Goal: Task Accomplishment & Management: Complete application form

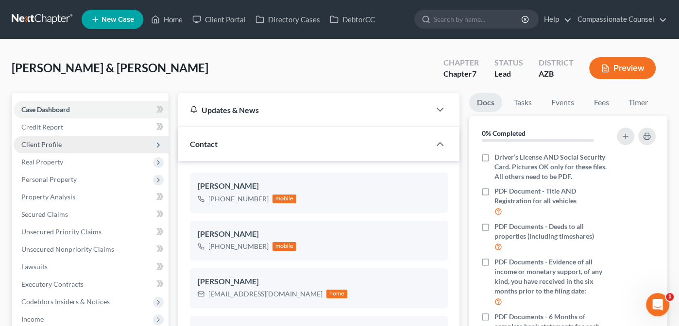
click at [32, 145] on span "Client Profile" at bounding box center [41, 144] width 40 height 8
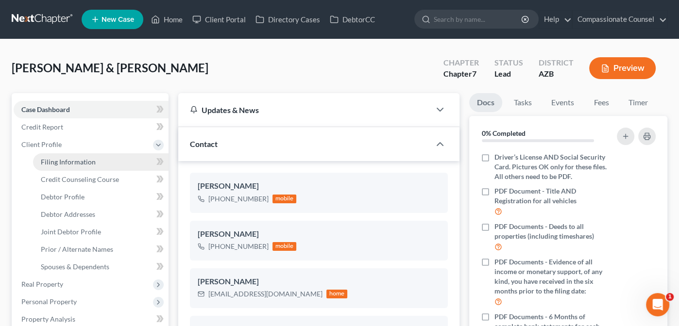
click at [68, 159] on span "Filing Information" at bounding box center [68, 162] width 55 height 8
select select "1"
select select "0"
select select "3"
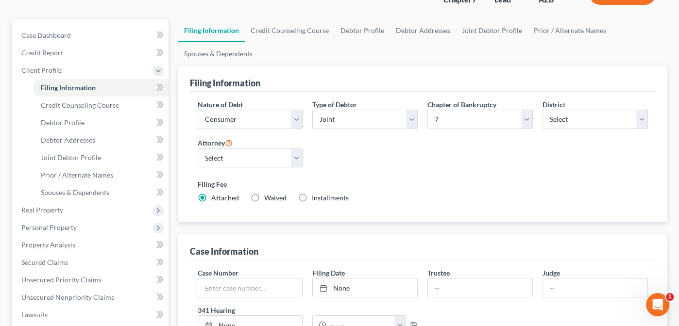
scroll to position [154, 0]
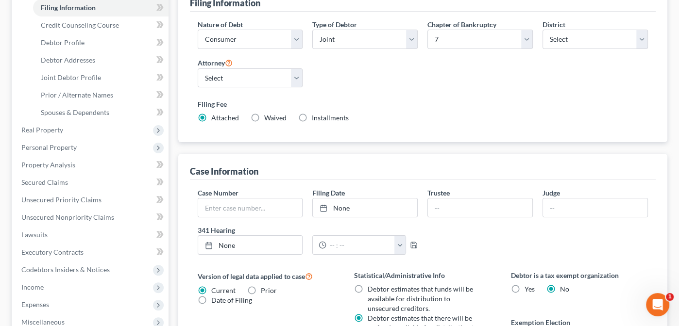
drag, startPoint x: 651, startPoint y: 132, endPoint x: 654, endPoint y: 184, distance: 52.5
click at [645, 156] on div "Filing Information Nature of Debt Select Business Consumer Other Nature of Busi…" at bounding box center [422, 232] width 489 height 495
drag, startPoint x: 654, startPoint y: 184, endPoint x: 650, endPoint y: 242, distance: 57.9
click at [647, 215] on div "Case Number Filing Date None close Date Time chevron_left [DATE] chevron_right …" at bounding box center [423, 330] width 466 height 300
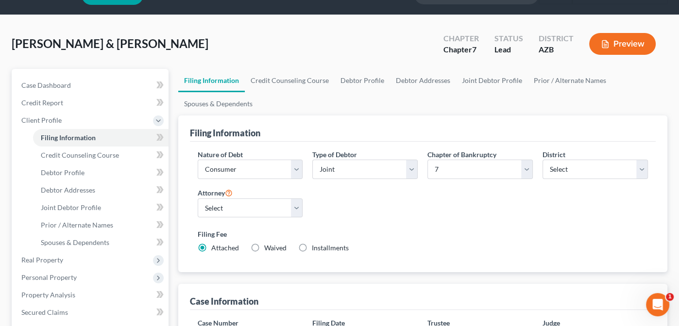
scroll to position [0, 0]
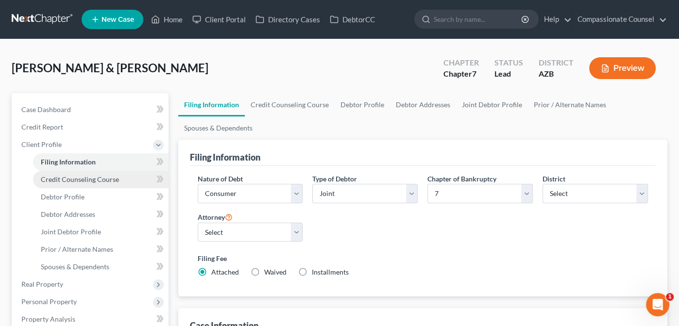
click at [64, 178] on span "Credit Counseling Course" at bounding box center [80, 179] width 78 height 8
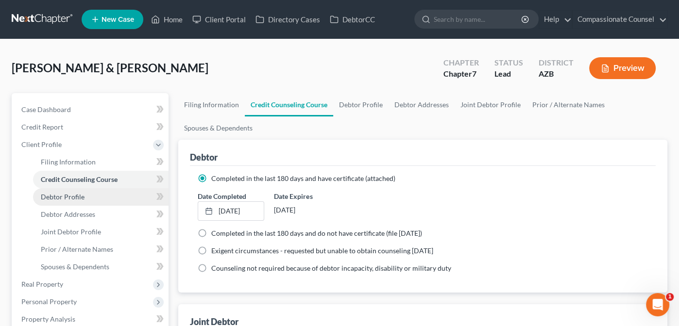
click at [56, 195] on span "Debtor Profile" at bounding box center [63, 197] width 44 height 8
select select "1"
select select "2"
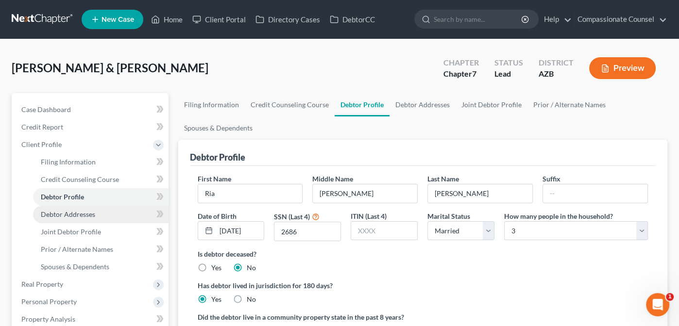
click at [64, 216] on span "Debtor Addresses" at bounding box center [68, 214] width 54 height 8
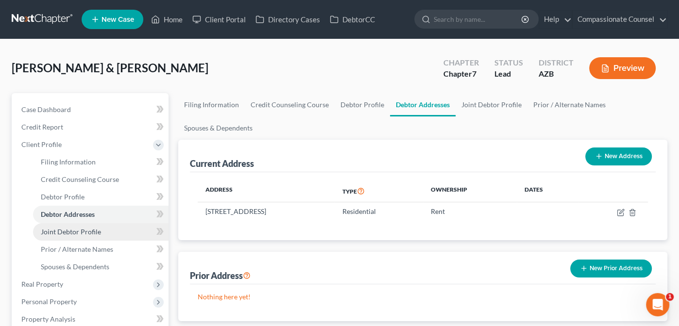
click at [66, 237] on link "Joint Debtor Profile" at bounding box center [100, 231] width 135 height 17
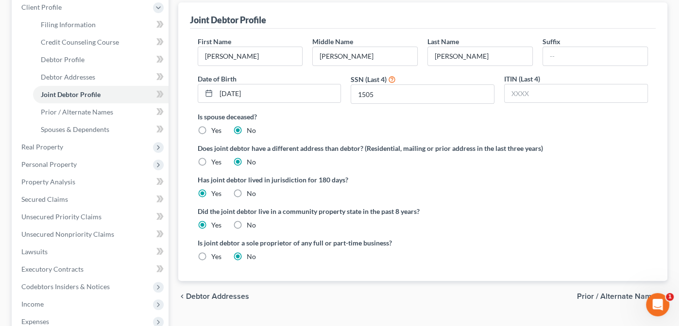
scroll to position [142, 0]
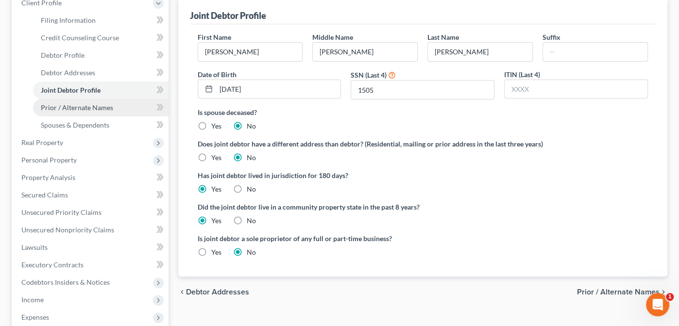
click at [82, 106] on span "Prior / Alternate Names" at bounding box center [77, 107] width 72 height 8
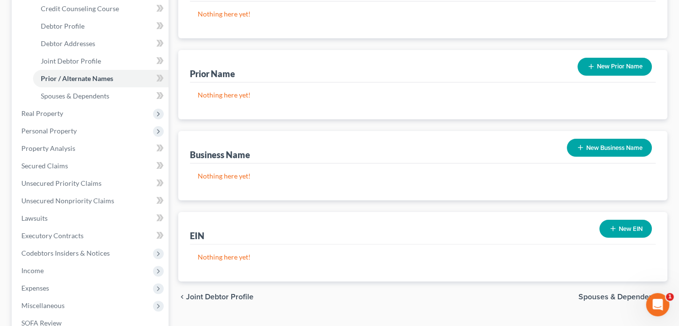
scroll to position [179, 0]
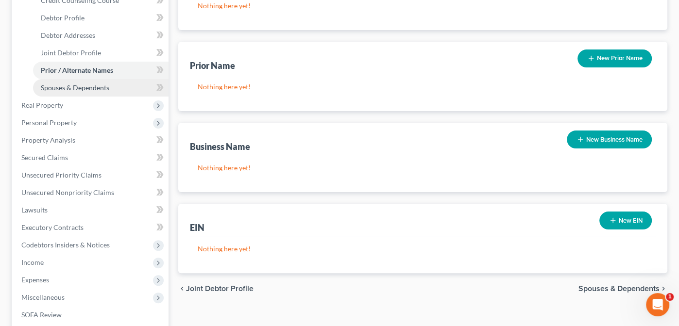
click at [79, 90] on span "Spouses & Dependents" at bounding box center [75, 87] width 68 height 8
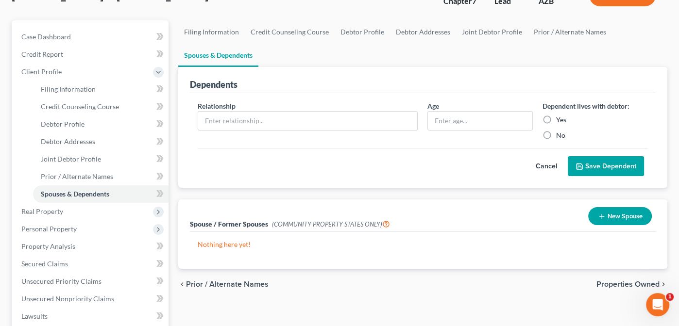
scroll to position [90, 0]
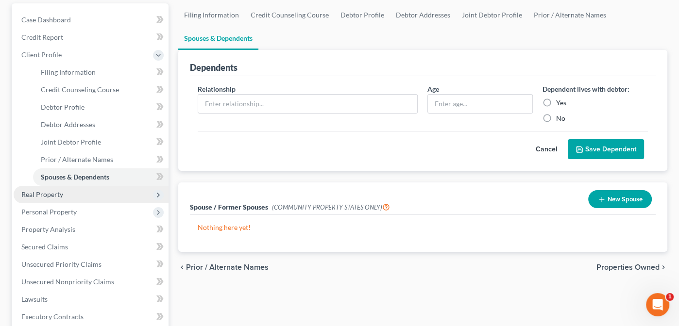
click at [51, 196] on span "Real Property" at bounding box center [42, 194] width 42 height 8
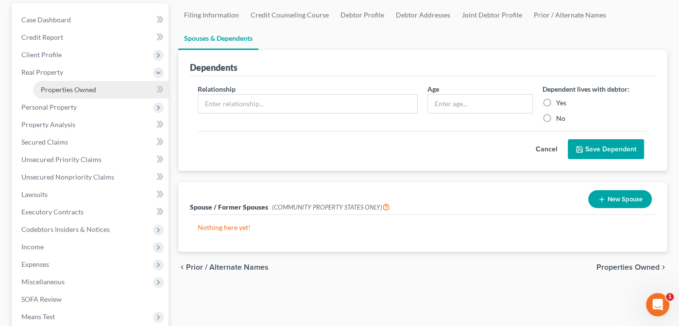
click at [58, 88] on span "Properties Owned" at bounding box center [68, 89] width 55 height 8
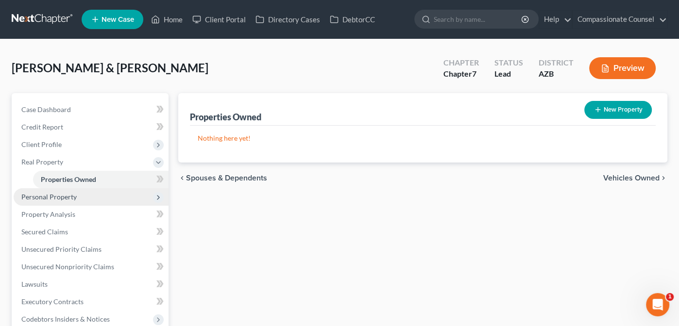
click at [45, 197] on span "Personal Property" at bounding box center [48, 197] width 55 height 8
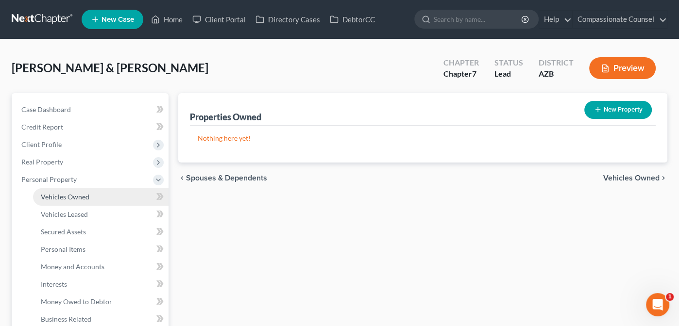
click at [61, 193] on span "Vehicles Owned" at bounding box center [65, 197] width 49 height 8
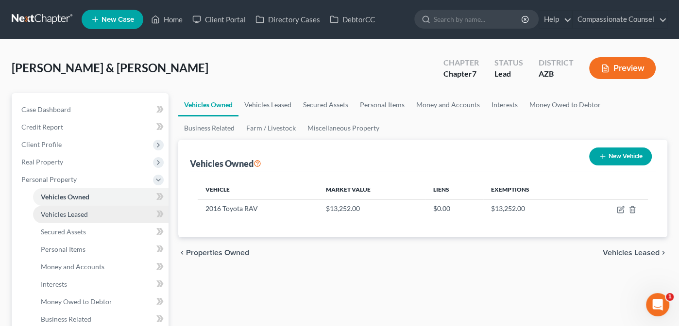
click at [64, 213] on span "Vehicles Leased" at bounding box center [64, 214] width 47 height 8
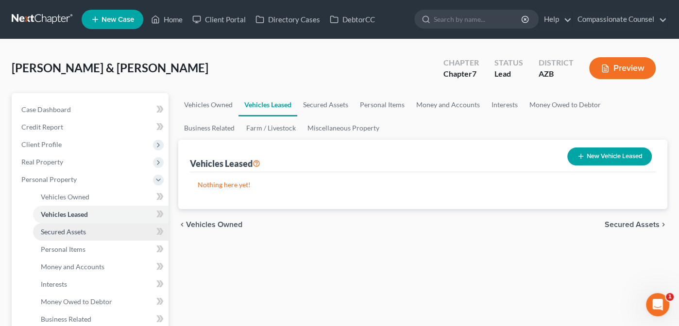
click at [62, 231] on span "Secured Assets" at bounding box center [63, 232] width 45 height 8
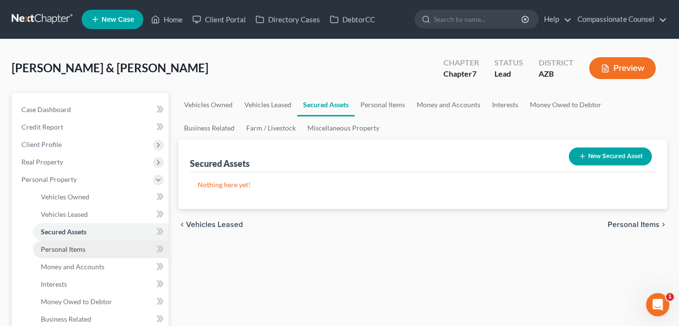
click at [64, 249] on span "Personal Items" at bounding box center [63, 249] width 45 height 8
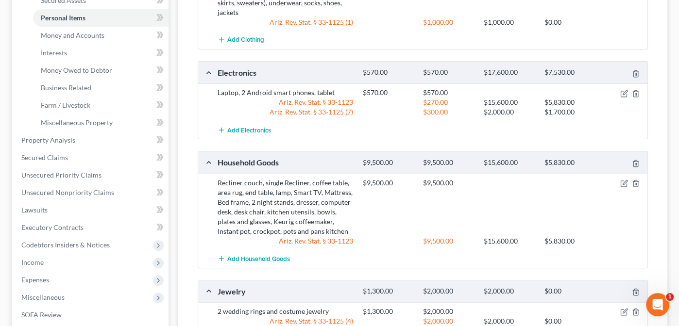
scroll to position [226, 0]
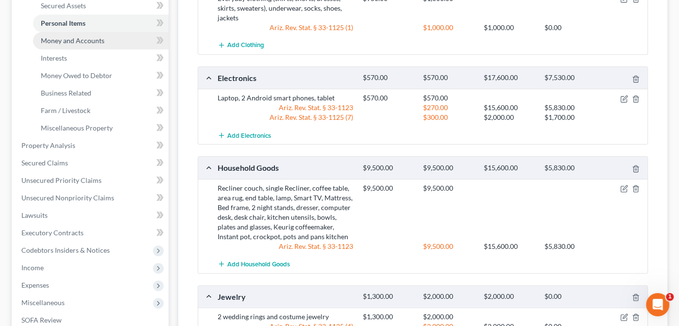
click at [67, 41] on span "Money and Accounts" at bounding box center [73, 40] width 64 height 8
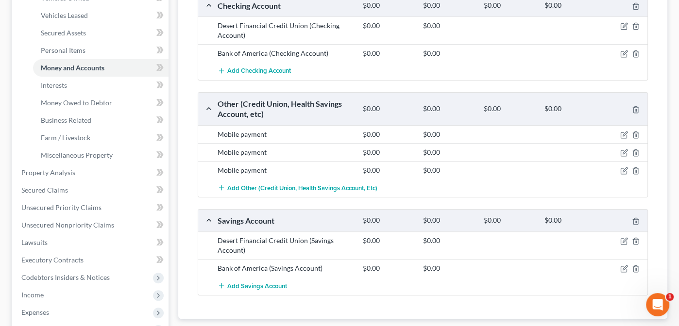
scroll to position [198, 0]
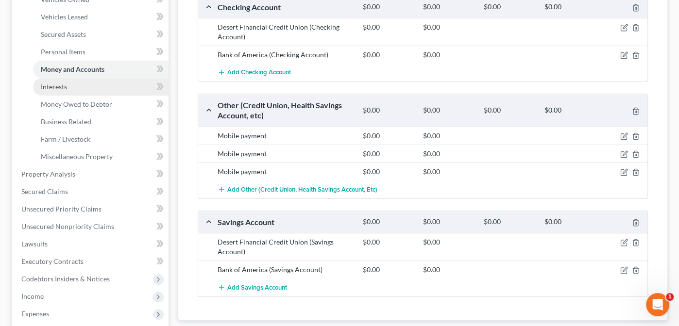
click at [54, 85] on span "Interests" at bounding box center [54, 87] width 26 height 8
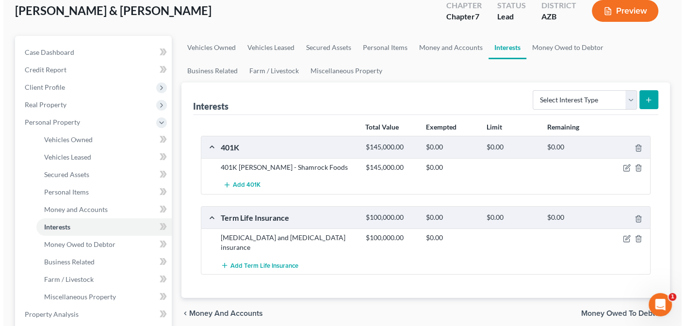
scroll to position [111, 0]
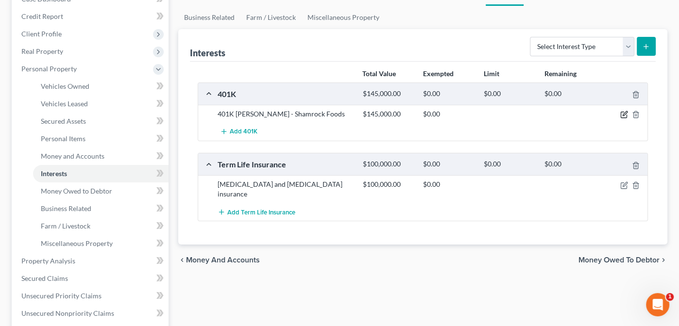
click at [623, 113] on icon "button" at bounding box center [624, 114] width 4 height 4
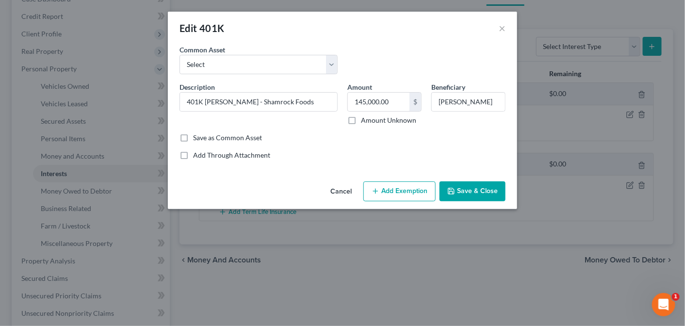
click at [391, 189] on button "Add Exemption" at bounding box center [400, 192] width 72 height 20
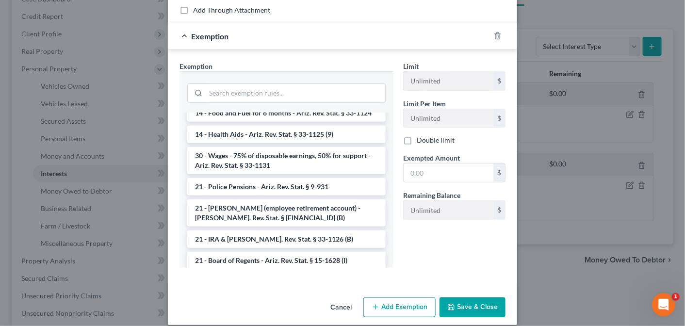
scroll to position [654, 0]
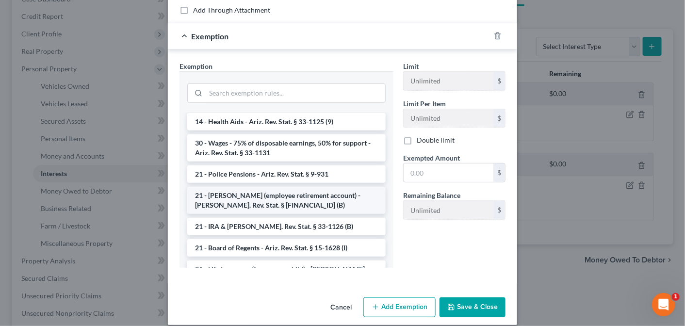
click at [288, 198] on li "21 - [PERSON_NAME] (employee retirement account) - [PERSON_NAME]. Rev. Stat. § …" at bounding box center [286, 200] width 199 height 27
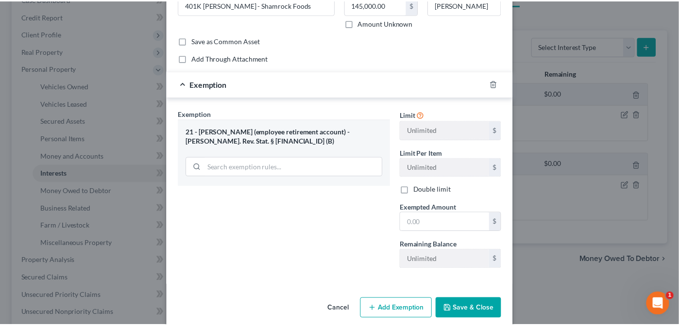
scroll to position [108, 0]
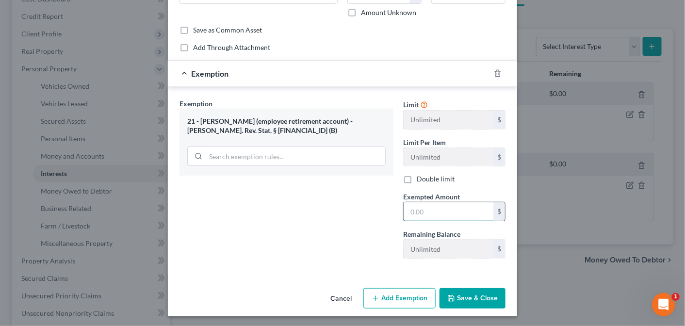
click at [437, 208] on input "text" at bounding box center [449, 211] width 90 height 18
type input "145,000"
click at [476, 298] on button "Save & Close" at bounding box center [473, 298] width 66 height 20
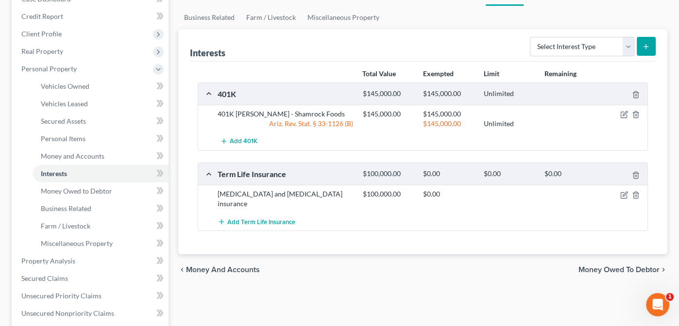
scroll to position [57, 0]
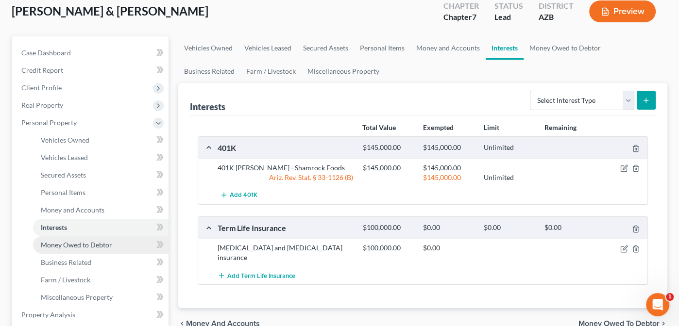
click at [67, 246] on span "Money Owed to Debtor" at bounding box center [76, 245] width 71 height 8
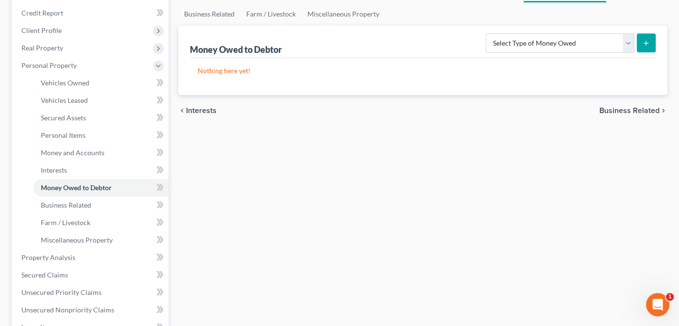
scroll to position [138, 0]
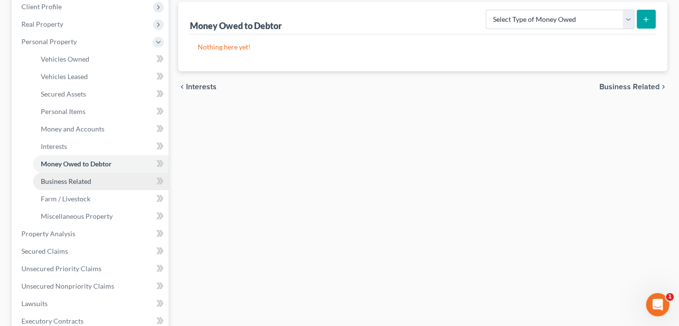
click at [59, 181] on span "Business Related" at bounding box center [66, 181] width 50 height 8
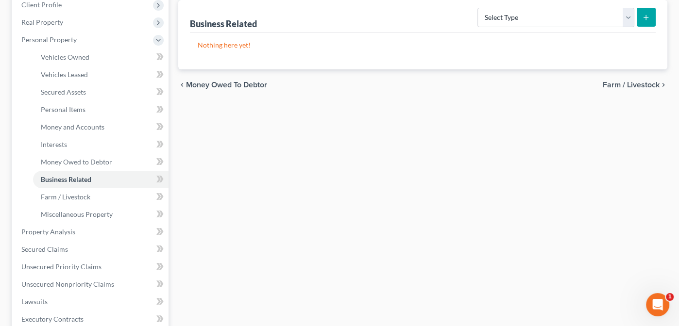
scroll to position [131, 0]
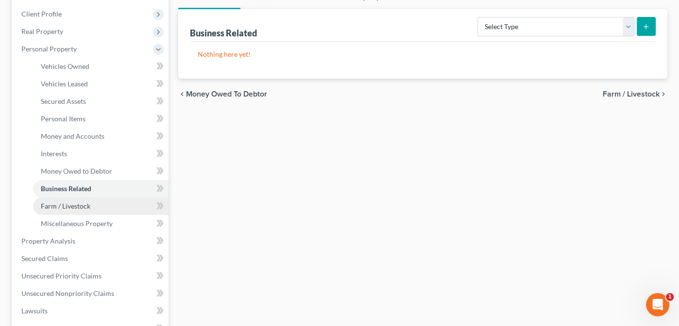
click at [63, 208] on span "Farm / Livestock" at bounding box center [66, 206] width 50 height 8
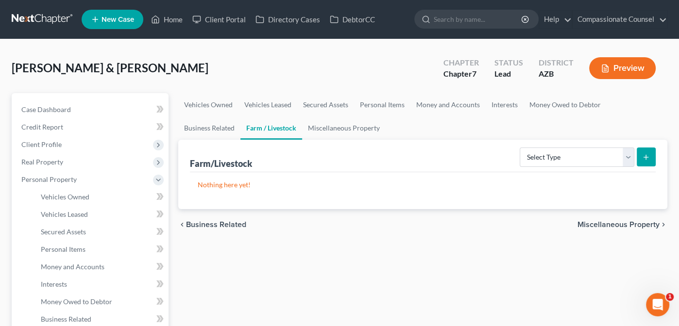
scroll to position [147, 0]
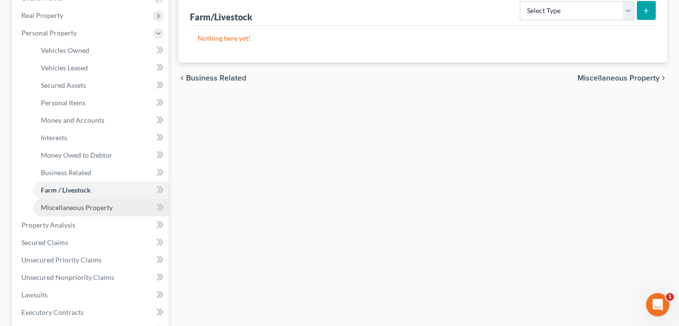
click at [80, 201] on link "Miscellaneous Property" at bounding box center [100, 207] width 135 height 17
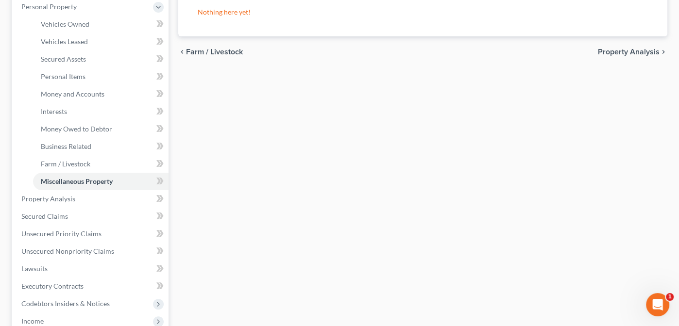
scroll to position [164, 0]
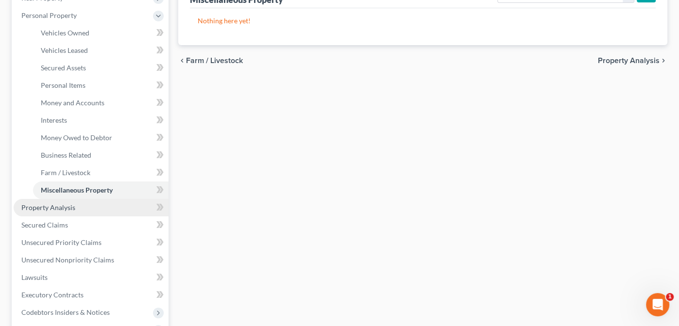
click at [46, 205] on span "Property Analysis" at bounding box center [48, 207] width 54 height 8
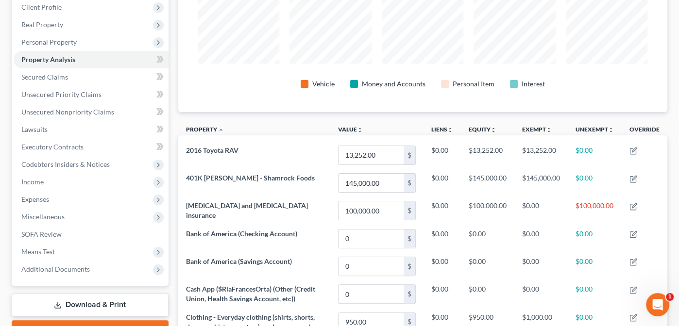
scroll to position [136, 0]
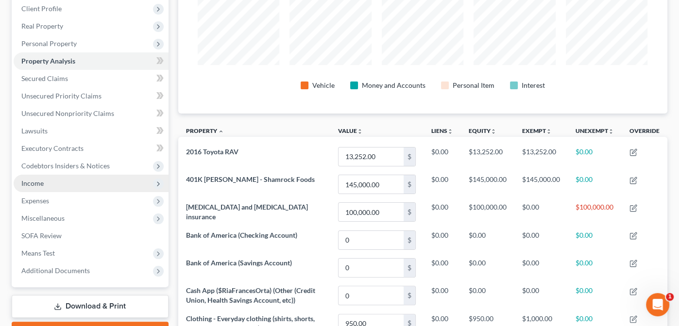
click at [32, 182] on span "Income" at bounding box center [32, 183] width 22 height 8
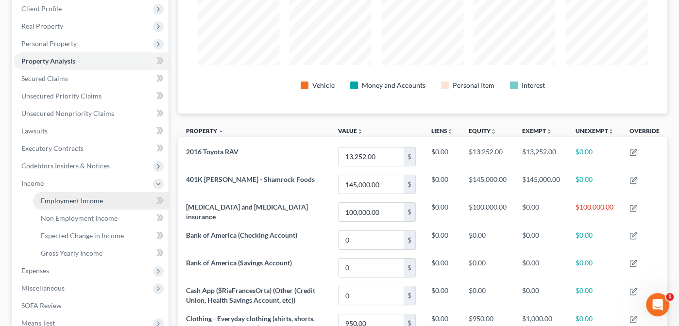
click at [71, 199] on span "Employment Income" at bounding box center [72, 201] width 62 height 8
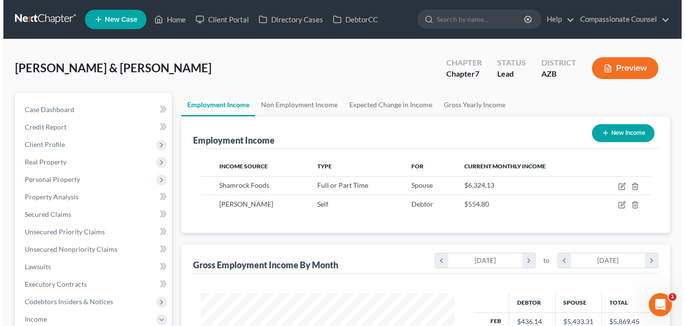
scroll to position [173, 274]
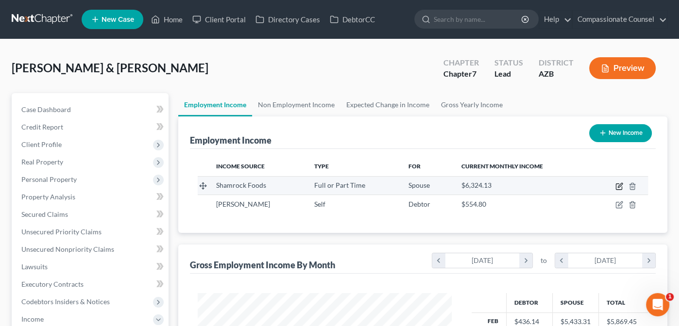
click at [618, 183] on icon "button" at bounding box center [619, 187] width 8 height 8
select select "0"
select select "3"
select select "2"
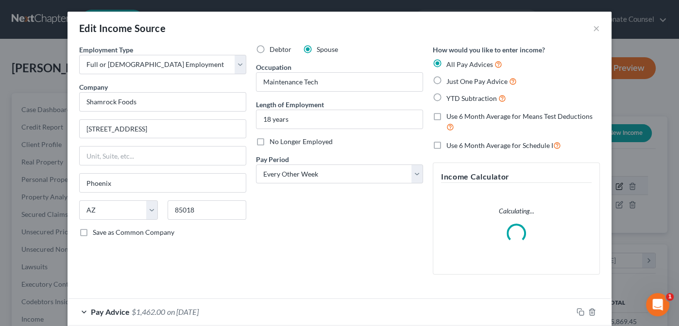
scroll to position [173, 277]
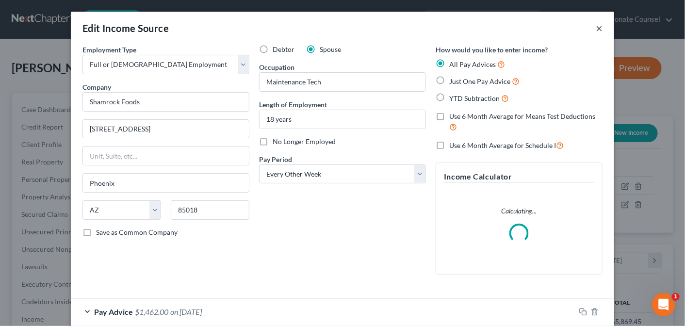
click at [596, 29] on button "×" at bounding box center [599, 28] width 7 height 12
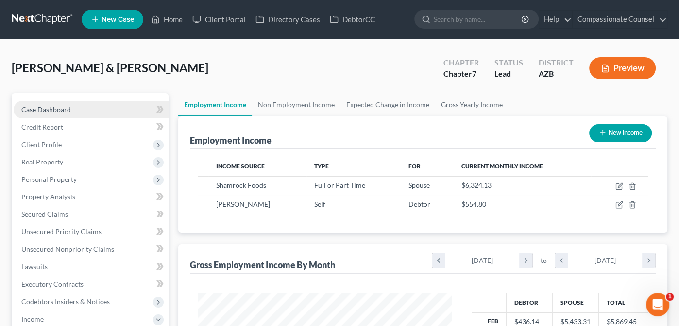
click at [40, 113] on span "Case Dashboard" at bounding box center [46, 109] width 50 height 8
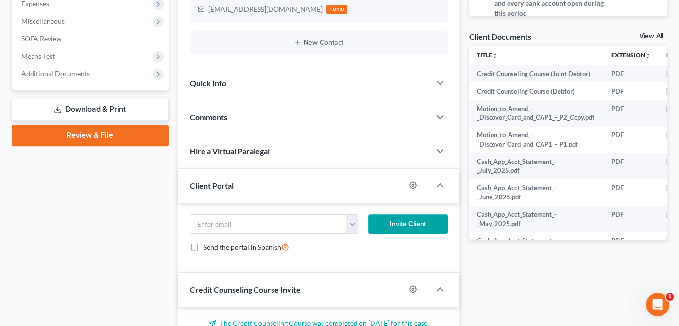
click at [648, 34] on link "View All" at bounding box center [651, 36] width 24 height 7
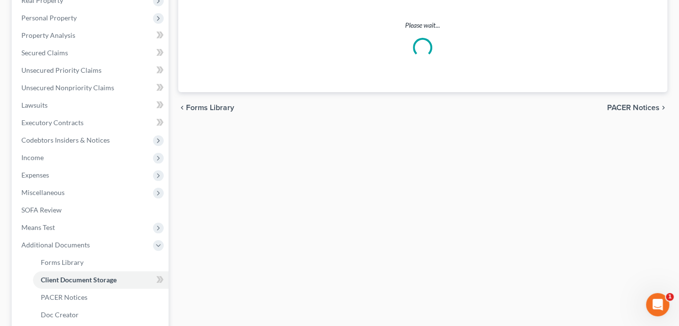
select select "14"
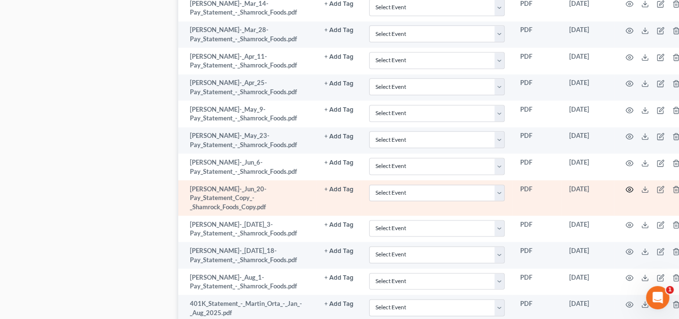
click at [626, 187] on icon "button" at bounding box center [629, 189] width 7 height 5
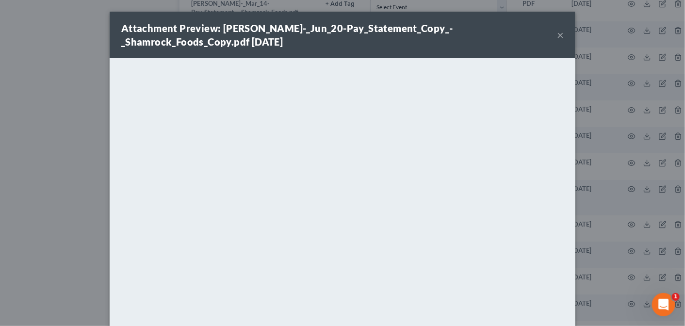
click at [558, 32] on button "×" at bounding box center [560, 35] width 7 height 12
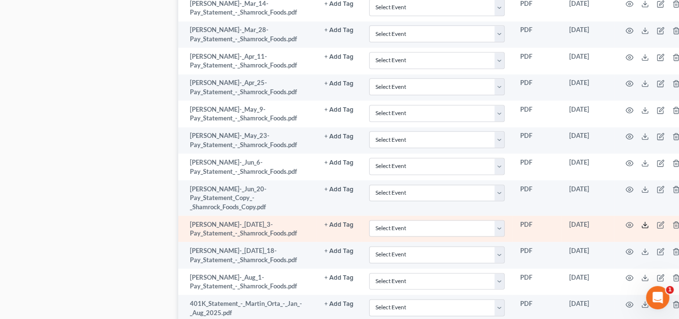
click at [645, 222] on line at bounding box center [645, 224] width 0 height 4
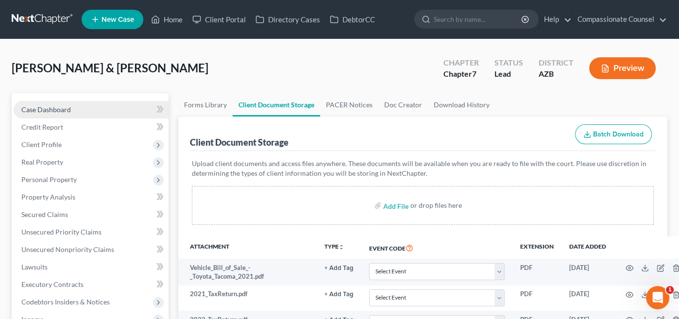
click at [29, 105] on span "Case Dashboard" at bounding box center [46, 109] width 50 height 8
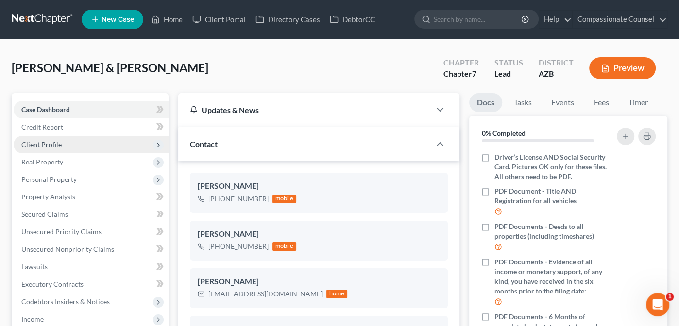
click at [36, 145] on span "Client Profile" at bounding box center [41, 144] width 40 height 8
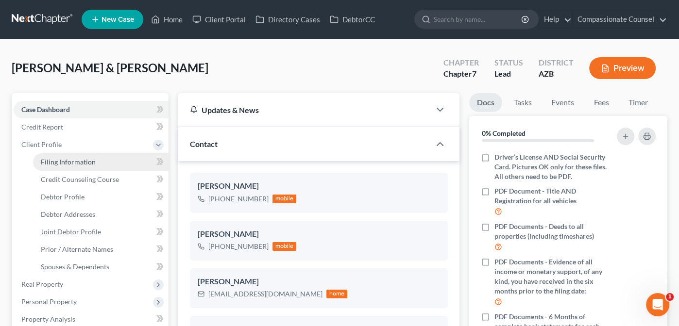
click at [60, 163] on span "Filing Information" at bounding box center [68, 162] width 55 height 8
select select "1"
select select "0"
select select "4"
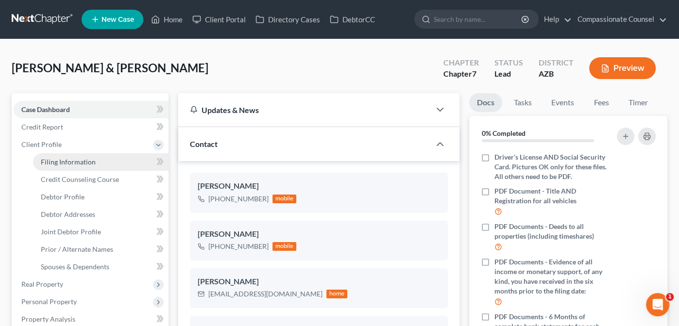
select select "1"
select select "3"
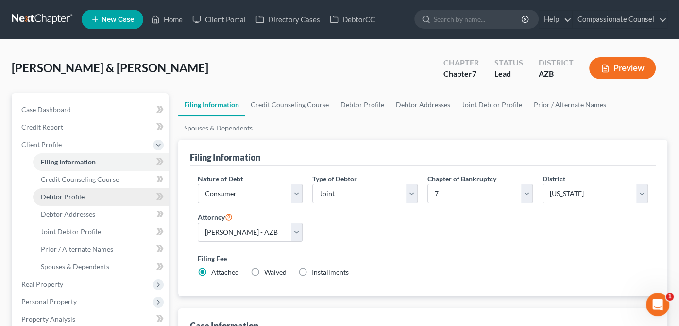
click at [59, 194] on span "Debtor Profile" at bounding box center [63, 197] width 44 height 8
select select "1"
select select "2"
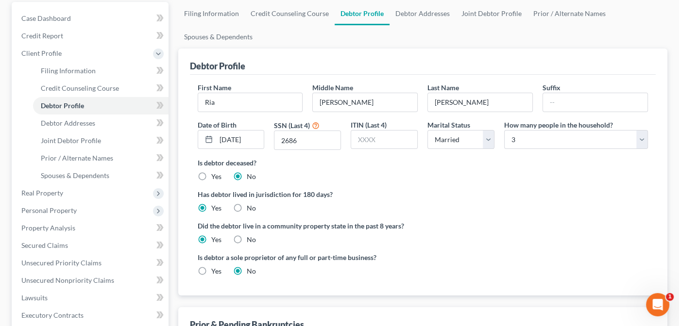
scroll to position [92, 0]
click at [59, 206] on span "Personal Property" at bounding box center [48, 210] width 55 height 8
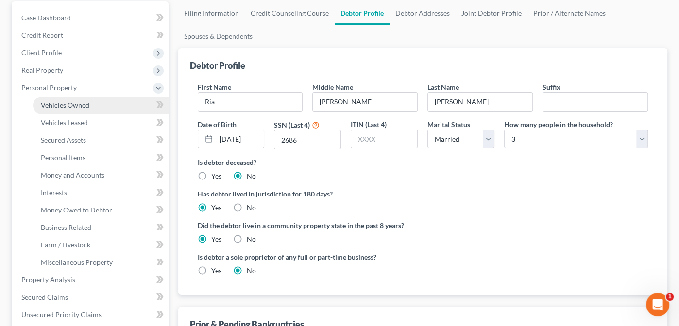
click at [62, 102] on span "Vehicles Owned" at bounding box center [65, 105] width 49 height 8
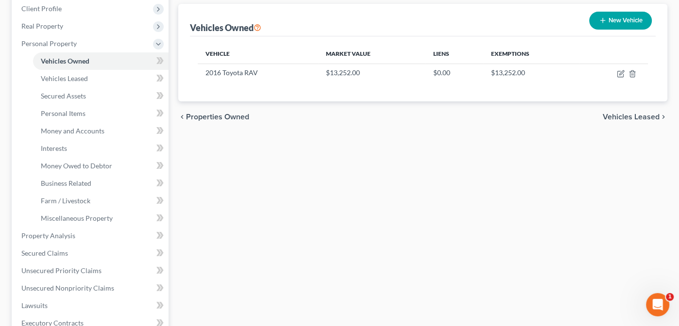
scroll to position [142, 0]
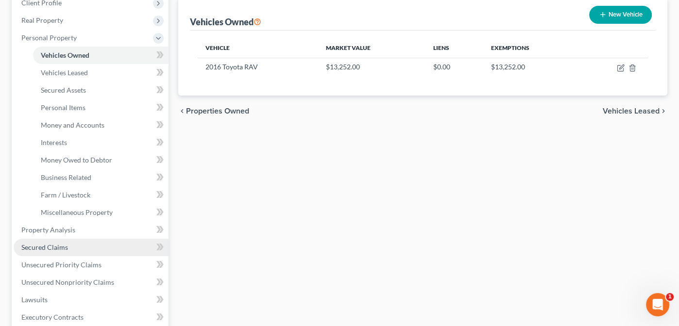
click at [43, 248] on span "Secured Claims" at bounding box center [44, 247] width 47 height 8
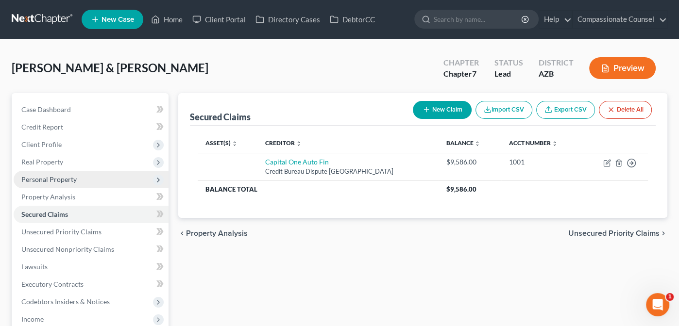
click at [35, 179] on span "Personal Property" at bounding box center [48, 179] width 55 height 8
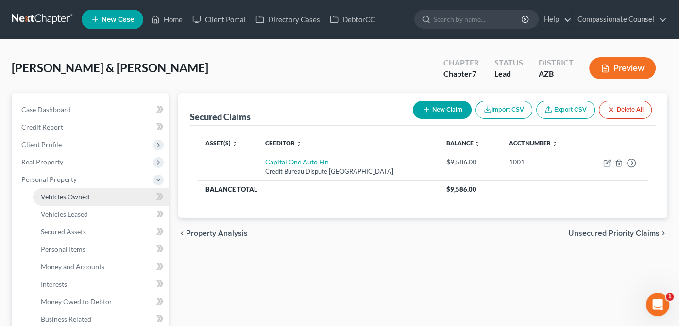
click at [61, 196] on span "Vehicles Owned" at bounding box center [65, 197] width 49 height 8
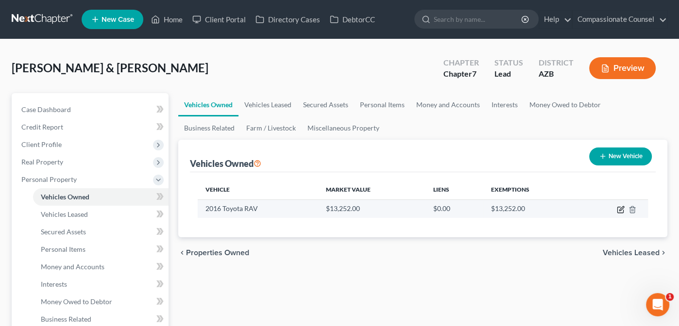
click at [620, 207] on icon "button" at bounding box center [620, 210] width 6 height 6
select select "0"
select select "10"
select select "2"
select select "4"
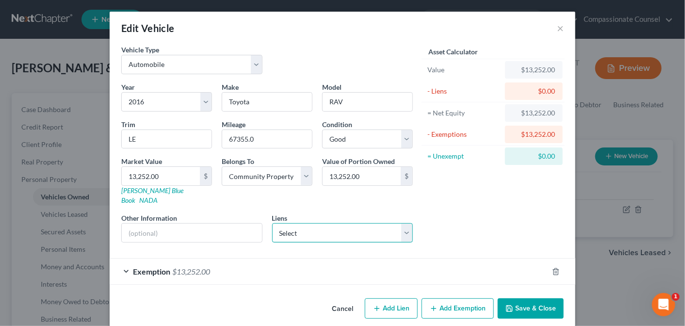
click at [401, 223] on select "Select Capital One Auto Fin - $9,586.00" at bounding box center [342, 232] width 141 height 19
select select "45"
select select "2"
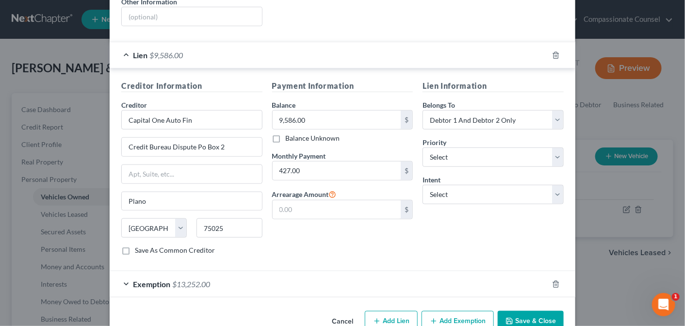
scroll to position [228, 0]
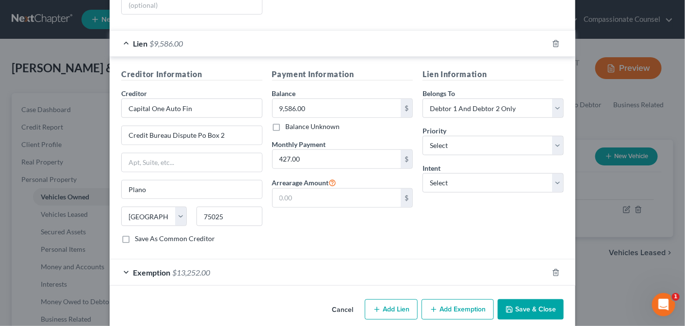
click at [122, 260] on div "Exemption $13,252.00" at bounding box center [329, 273] width 439 height 26
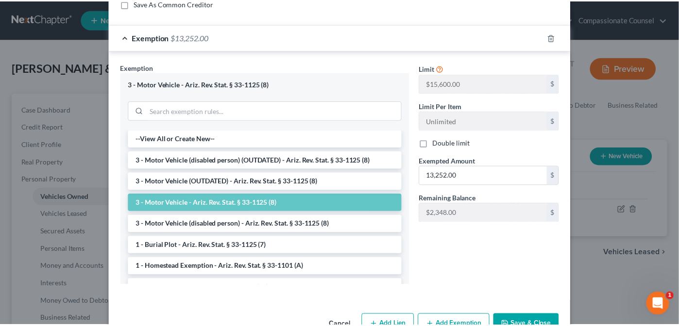
scroll to position [461, 0]
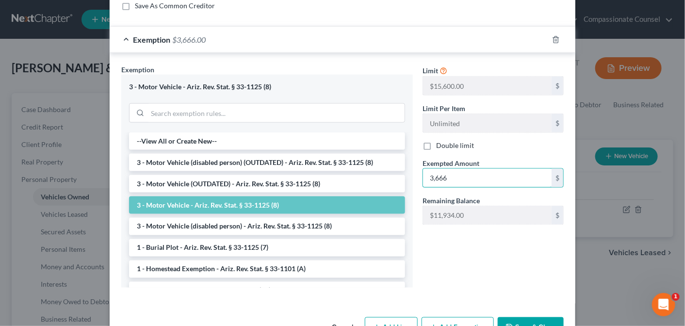
type input "3,666"
click at [546, 317] on button "Save & Close" at bounding box center [531, 327] width 66 height 20
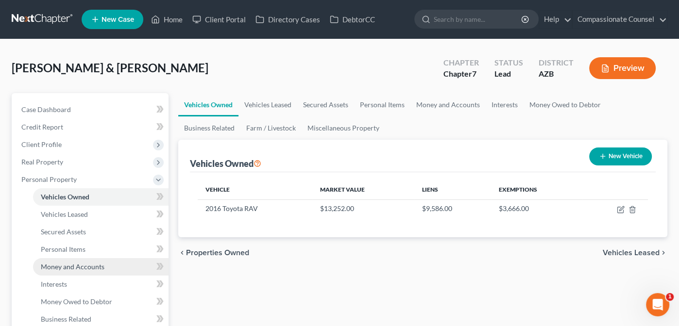
click at [75, 264] on span "Money and Accounts" at bounding box center [73, 267] width 64 height 8
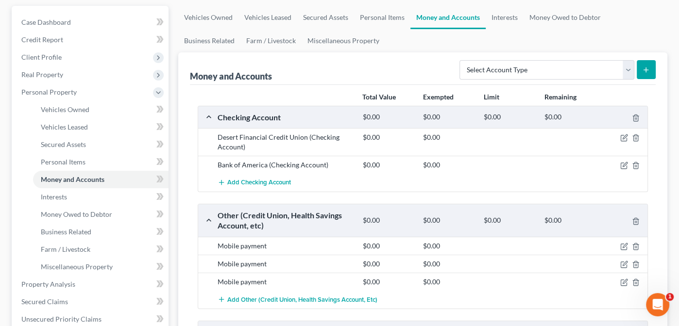
scroll to position [87, 0]
click at [59, 158] on span "Personal Items" at bounding box center [63, 162] width 45 height 8
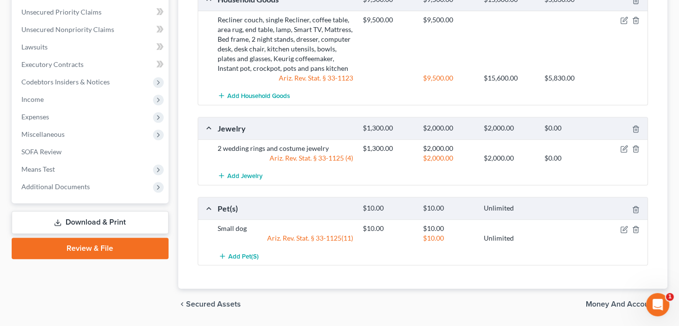
scroll to position [401, 0]
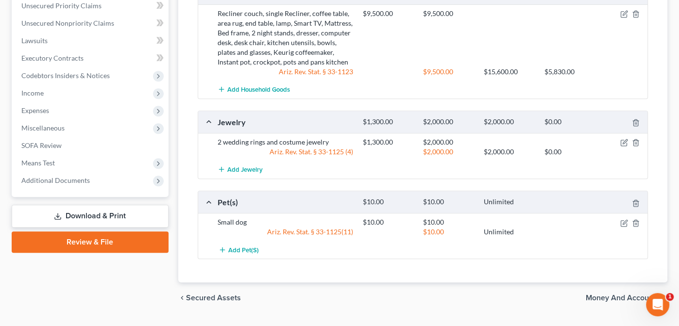
click at [604, 294] on span "Money and Accounts" at bounding box center [622, 298] width 74 height 8
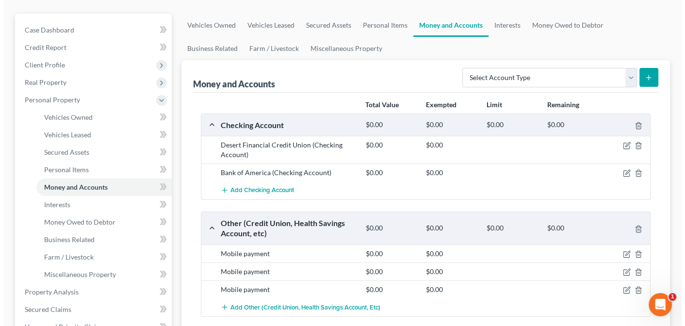
scroll to position [127, 0]
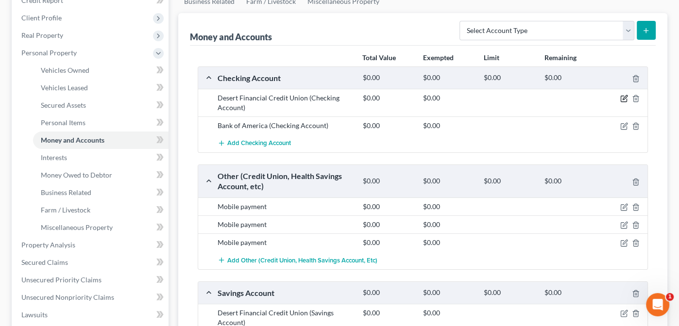
click at [623, 97] on icon "button" at bounding box center [624, 98] width 4 height 4
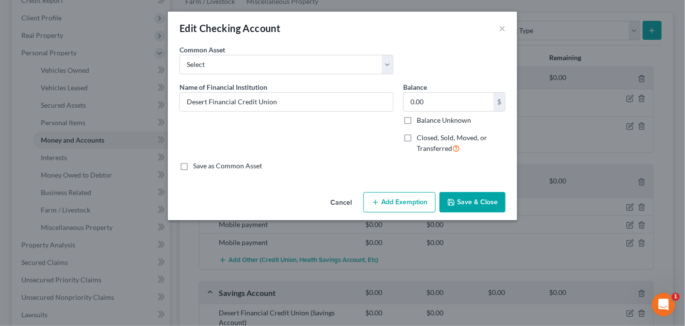
click at [403, 197] on button "Add Exemption" at bounding box center [400, 202] width 72 height 20
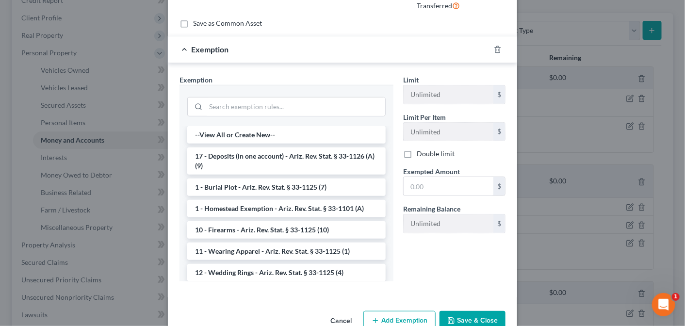
scroll to position [142, 0]
click at [262, 160] on li "17 - Deposits (in one account) - Ariz. Rev. Stat. § 33-1126 (A)(9)" at bounding box center [286, 161] width 199 height 27
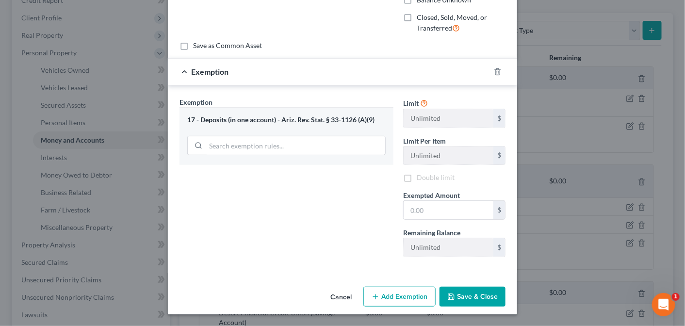
scroll to position [118, 0]
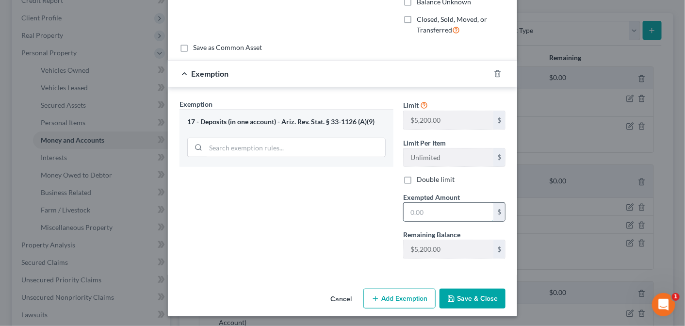
click at [411, 208] on input "text" at bounding box center [449, 212] width 90 height 18
type input "5,200"
click at [463, 296] on button "Save & Close" at bounding box center [473, 299] width 66 height 20
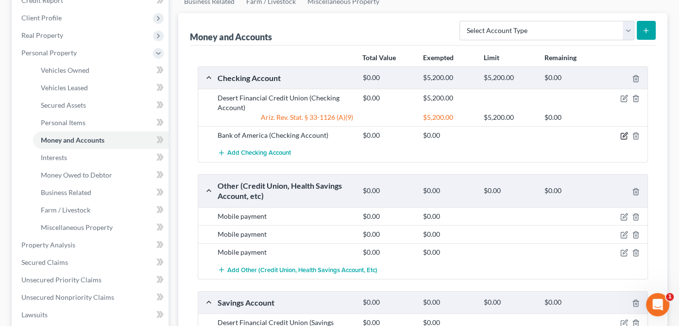
click at [624, 133] on icon "button" at bounding box center [624, 135] width 4 height 4
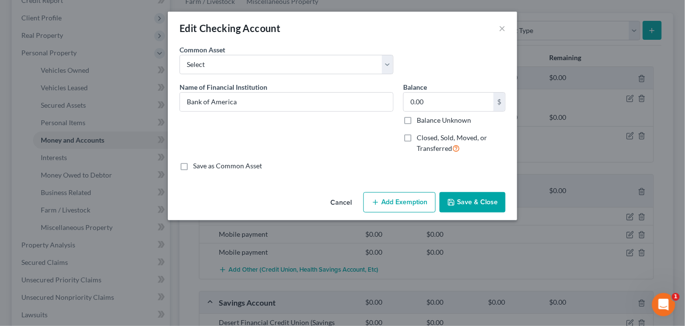
click at [408, 203] on button "Add Exemption" at bounding box center [400, 202] width 72 height 20
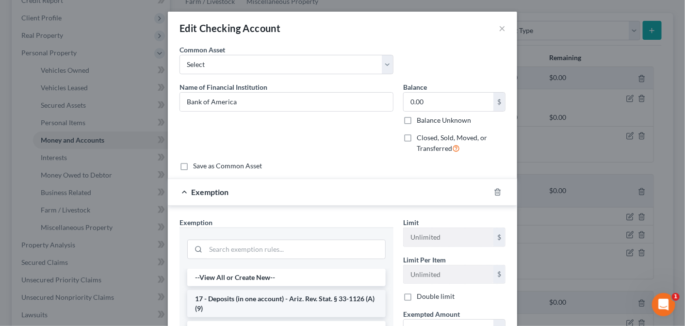
click at [273, 313] on li "17 - Deposits (in one account) - Ariz. Rev. Stat. § 33-1126 (A)(9)" at bounding box center [286, 303] width 199 height 27
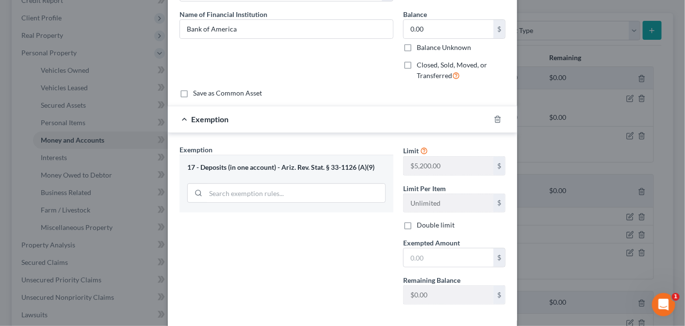
scroll to position [74, 0]
click at [410, 259] on input "text" at bounding box center [449, 257] width 90 height 18
type input "5,200"
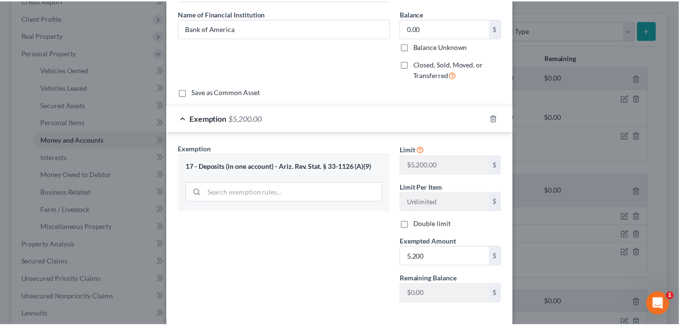
scroll to position [118, 0]
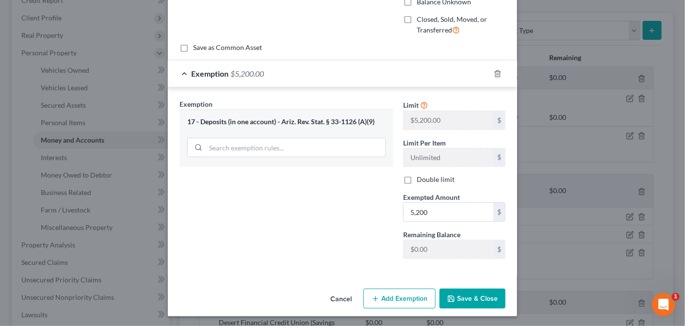
click at [480, 293] on button "Save & Close" at bounding box center [473, 299] width 66 height 20
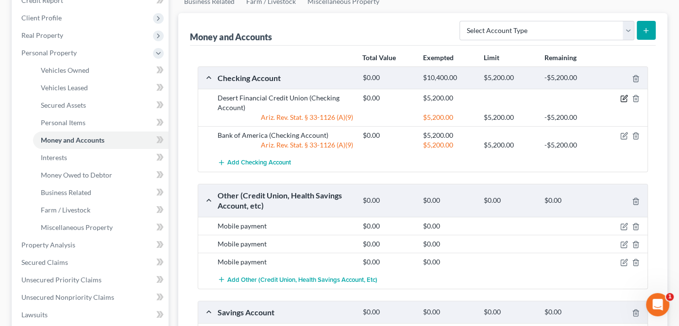
click at [623, 97] on icon "button" at bounding box center [624, 99] width 8 height 8
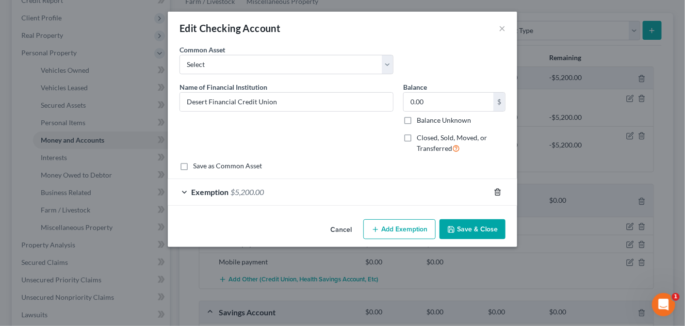
click at [498, 192] on line "button" at bounding box center [498, 193] width 0 height 2
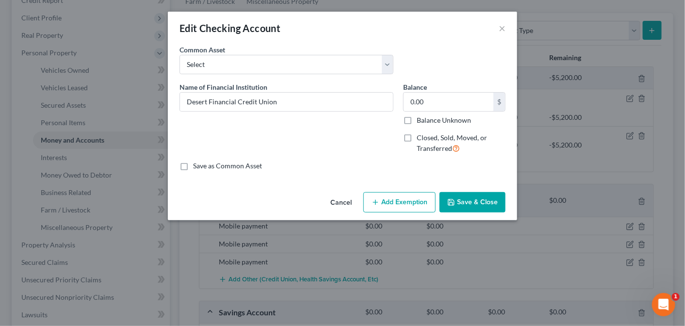
click at [483, 201] on button "Save & Close" at bounding box center [473, 202] width 66 height 20
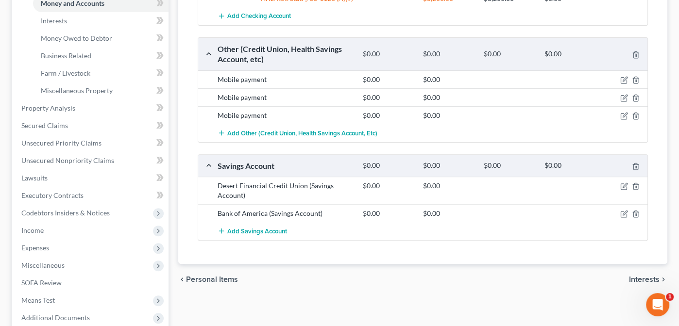
scroll to position [264, 0]
click at [648, 275] on span "Interests" at bounding box center [644, 279] width 31 height 8
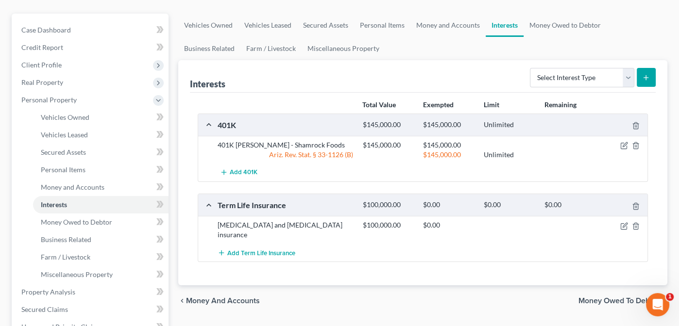
scroll to position [81, 0]
click at [624, 223] on icon "button" at bounding box center [624, 224] width 4 height 4
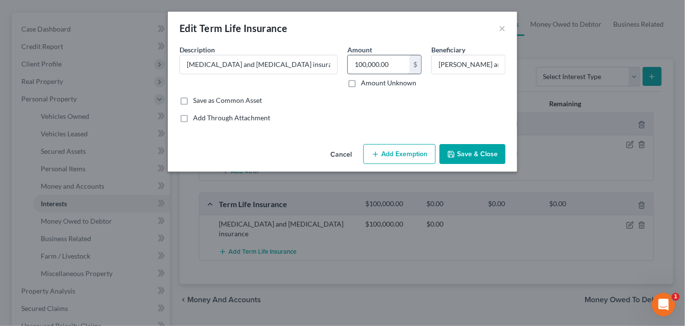
click at [395, 64] on input "100,000.00" at bounding box center [379, 64] width 62 height 18
type input "0.00"
click at [473, 154] on button "Save & Close" at bounding box center [473, 154] width 66 height 20
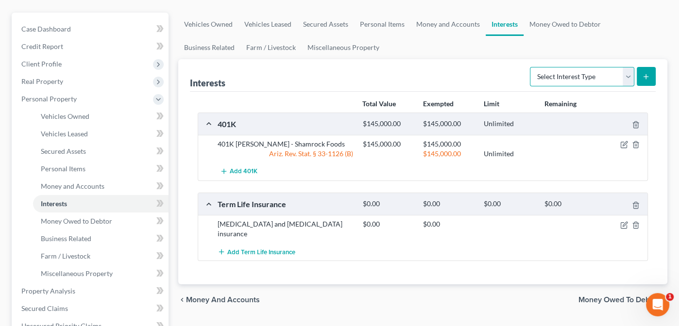
click at [627, 75] on select "Select Interest Type 401K Annuity Bond Education IRA Government Bond Government…" at bounding box center [582, 76] width 104 height 19
select select "whole_life_insurance"
click at [531, 67] on select "Select Interest Type 401K Annuity Bond Education IRA Government Bond Government…" at bounding box center [582, 76] width 104 height 19
click at [646, 74] on line "submit" at bounding box center [646, 76] width 0 height 4
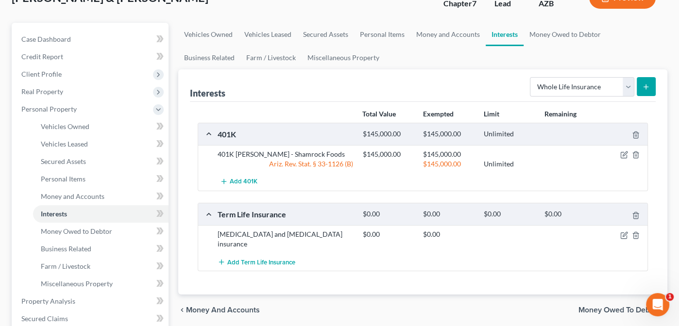
scroll to position [68, 0]
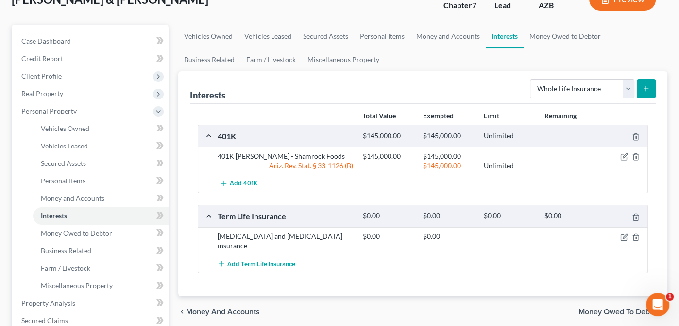
click at [645, 85] on icon "submit" at bounding box center [646, 89] width 8 height 8
click at [625, 86] on select "Select Interest Type 401K Annuity Bond Education IRA Government Bond Government…" at bounding box center [582, 88] width 104 height 19
click at [531, 79] on select "Select Interest Type 401K Annuity Bond Education IRA Government Bond Government…" at bounding box center [582, 88] width 104 height 19
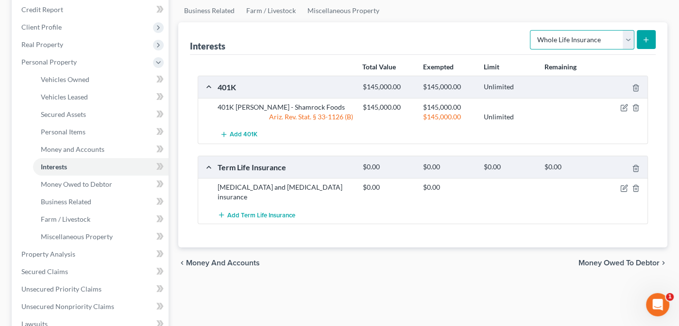
scroll to position [119, 0]
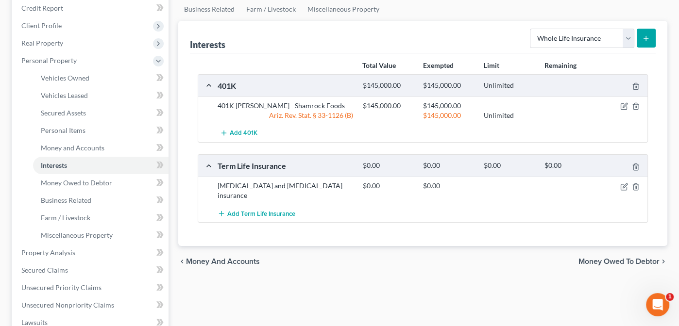
click at [643, 33] on button "submit" at bounding box center [645, 38] width 19 height 19
click at [211, 258] on span "Money and Accounts" at bounding box center [223, 262] width 74 height 8
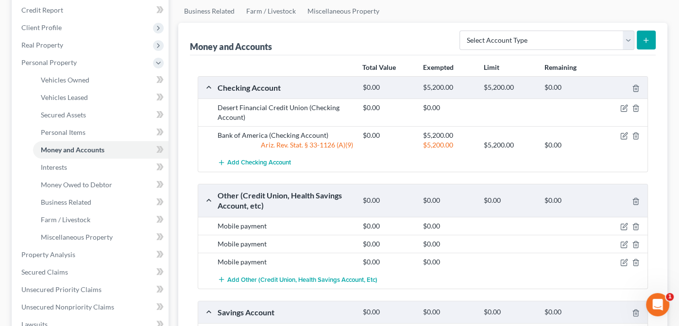
scroll to position [120, 0]
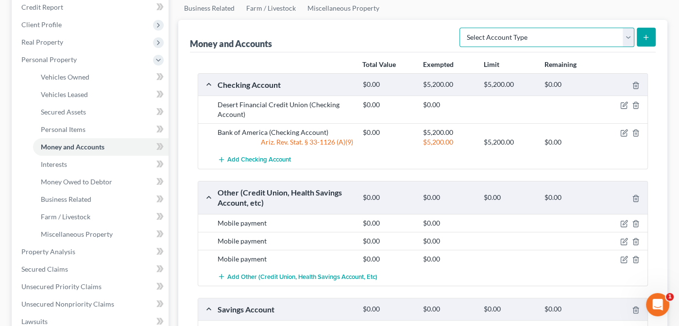
click at [627, 33] on select "Select Account Type Brokerage Cash on Hand Certificates of Deposit Checking Acc…" at bounding box center [546, 37] width 175 height 19
click at [432, 29] on div "Money and Accounts Select Account Type Brokerage Cash on Hand Certificates of D…" at bounding box center [423, 36] width 466 height 33
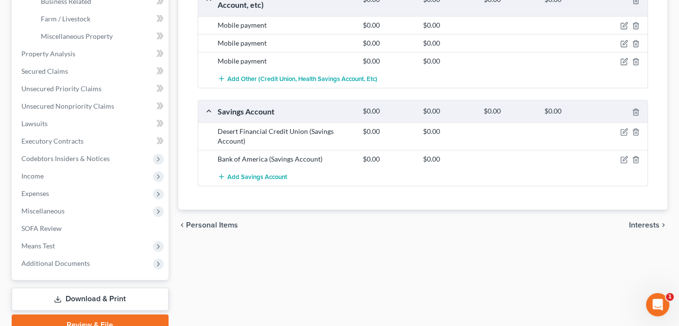
scroll to position [322, 0]
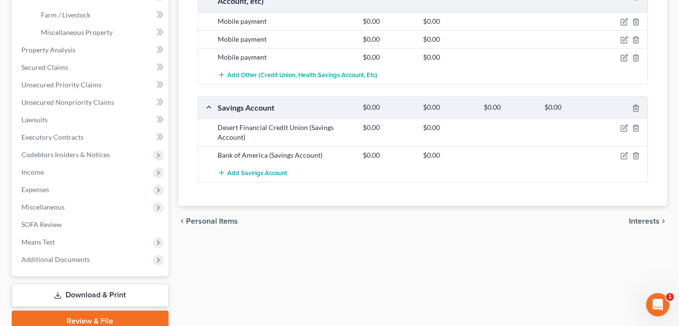
click at [641, 219] on span "Interests" at bounding box center [644, 221] width 31 height 8
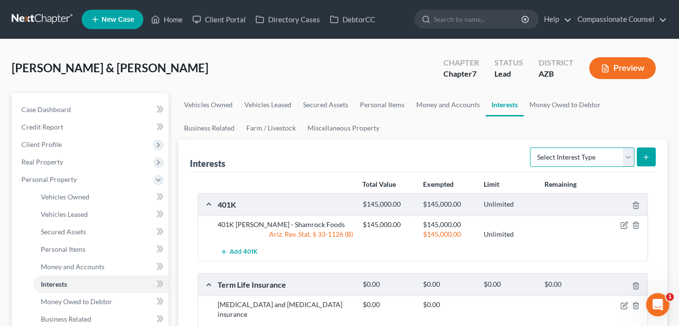
click at [627, 155] on select "Select Interest Type 401K Annuity Bond Education IRA Government Bond Government…" at bounding box center [582, 157] width 104 height 19
select select "whole_life_insurance"
click at [531, 148] on select "Select Interest Type 401K Annuity Bond Education IRA Government Bond Government…" at bounding box center [582, 157] width 104 height 19
click at [647, 157] on icon "submit" at bounding box center [646, 157] width 8 height 8
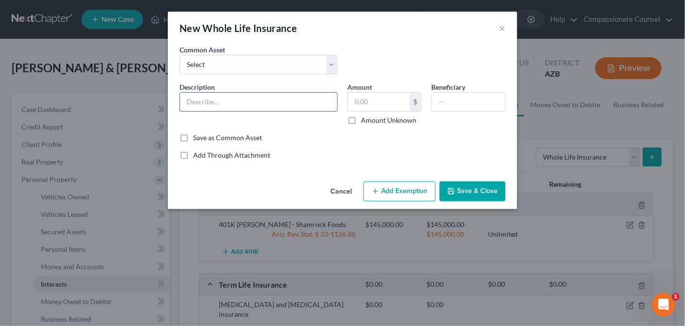
click at [198, 98] on input "text" at bounding box center [258, 102] width 157 height 18
type input "Martins Work"
click at [471, 189] on button "Save & Close" at bounding box center [473, 192] width 66 height 20
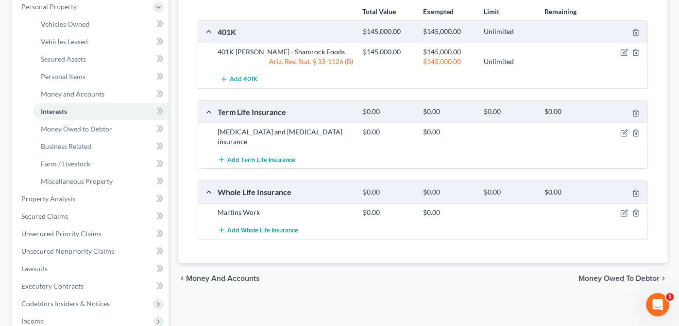
scroll to position [174, 0]
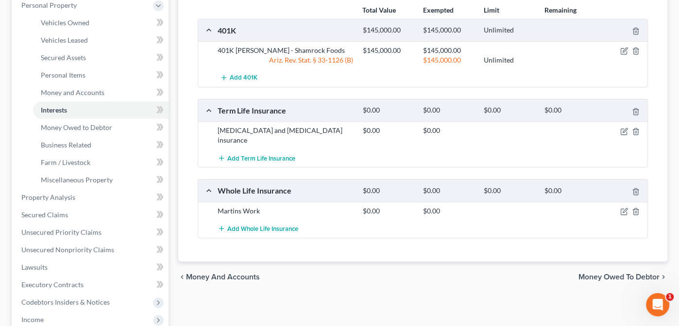
click at [619, 273] on span "Money Owed to Debtor" at bounding box center [618, 277] width 81 height 8
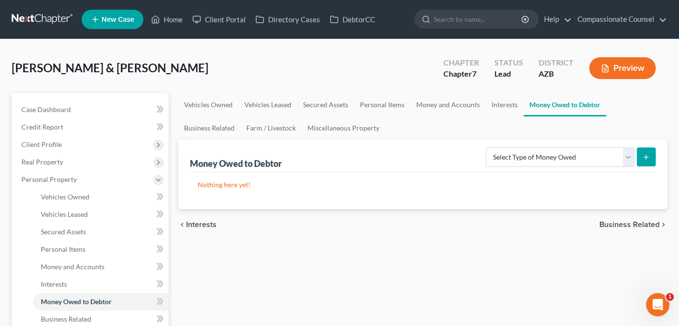
click at [626, 222] on span "Business Related" at bounding box center [629, 225] width 60 height 8
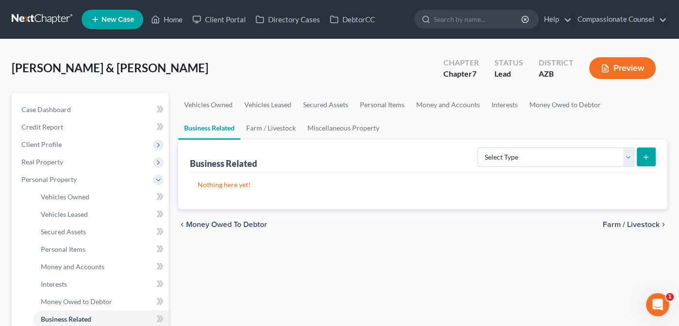
click at [624, 221] on span "Farm / Livestock" at bounding box center [630, 225] width 57 height 8
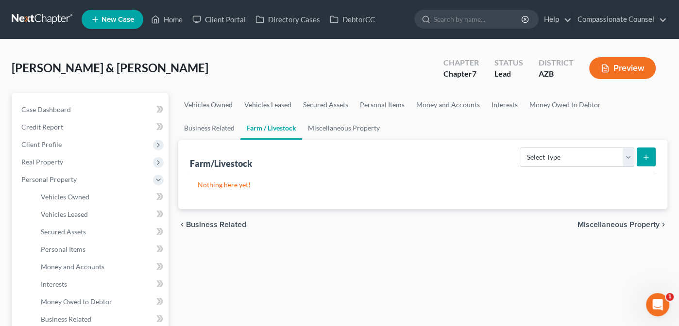
click at [620, 223] on span "Miscellaneous Property" at bounding box center [618, 225] width 82 height 8
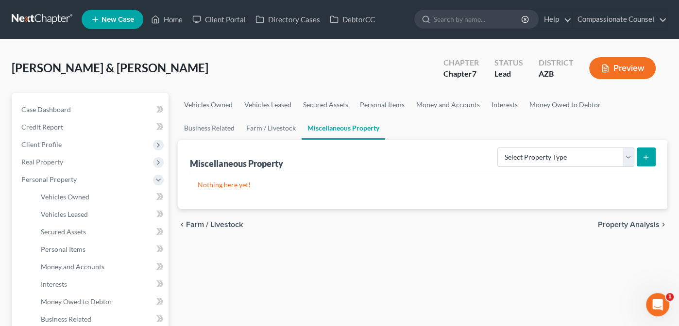
click at [620, 221] on span "Property Analysis" at bounding box center [629, 225] width 62 height 8
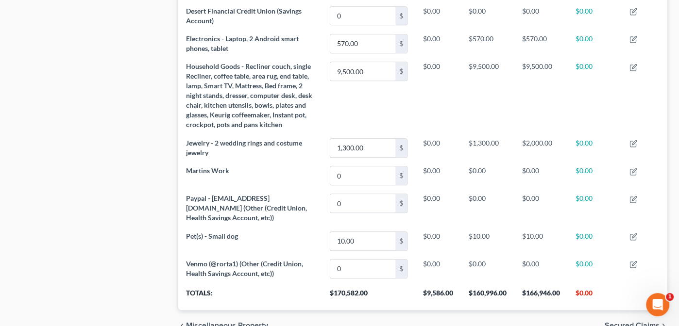
scroll to position [568, 0]
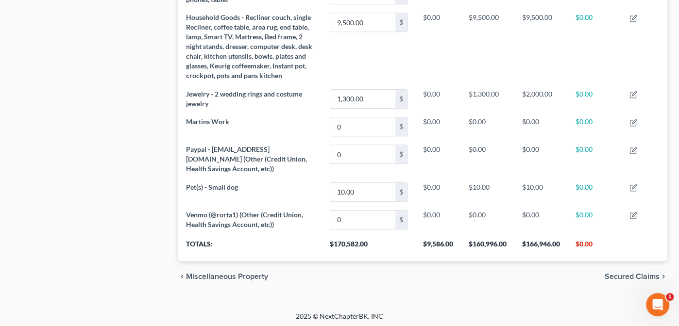
click at [620, 273] on span "Secured Claims" at bounding box center [631, 277] width 55 height 8
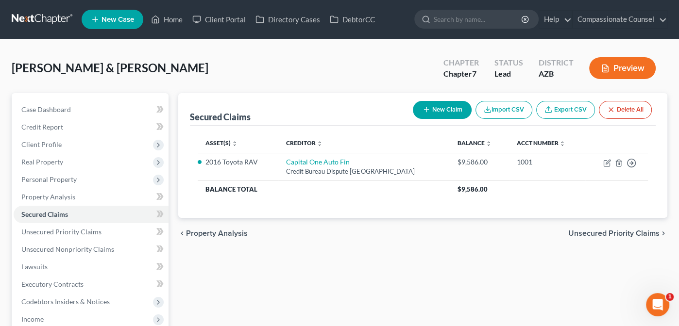
click at [587, 231] on span "Unsecured Priority Claims" at bounding box center [613, 234] width 91 height 8
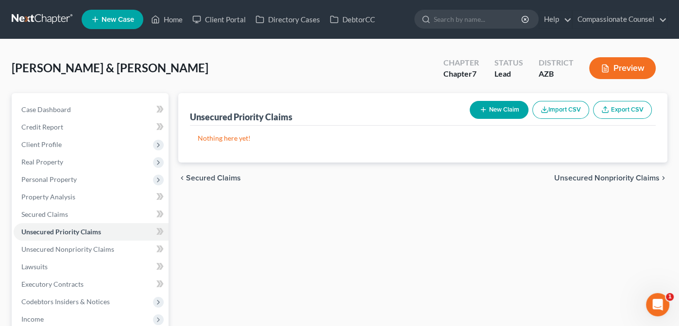
click at [598, 174] on span "Unsecured Nonpriority Claims" at bounding box center [606, 178] width 105 height 8
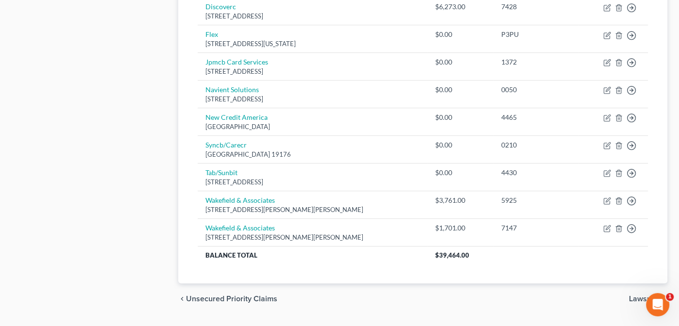
scroll to position [509, 0]
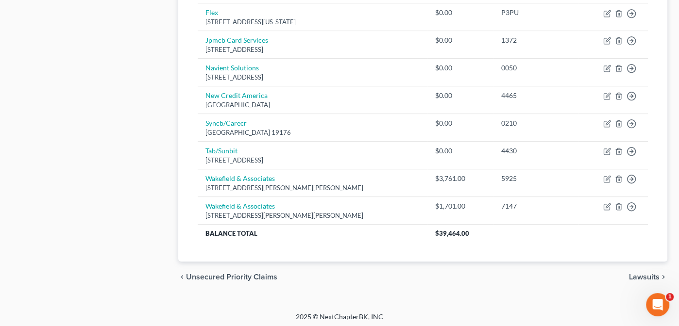
click at [643, 273] on span "Lawsuits" at bounding box center [644, 277] width 31 height 8
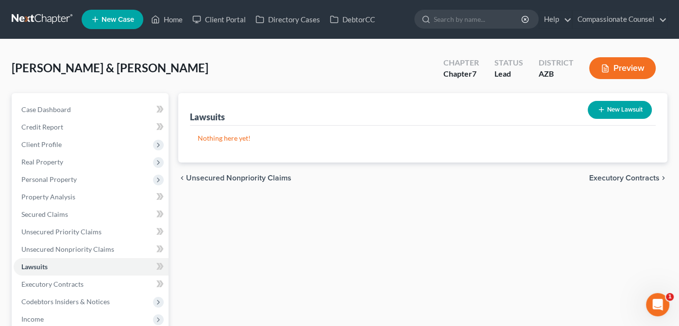
click at [614, 176] on span "Executory Contracts" at bounding box center [624, 178] width 70 height 8
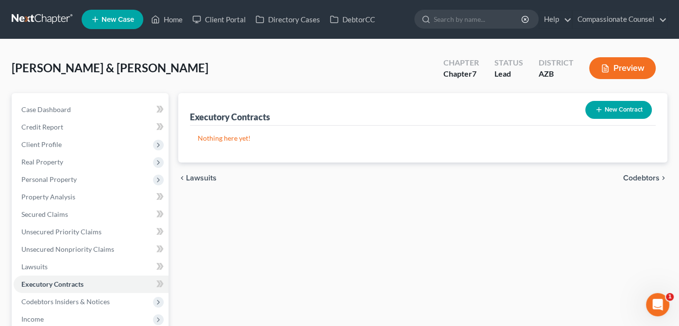
click at [641, 175] on span "Codebtors" at bounding box center [641, 178] width 36 height 8
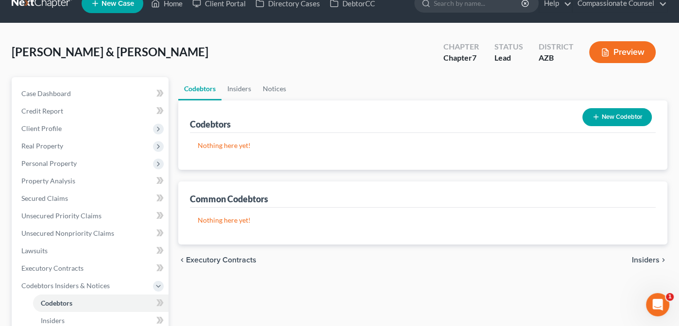
scroll to position [16, 0]
click at [639, 258] on span "Insiders" at bounding box center [645, 260] width 28 height 8
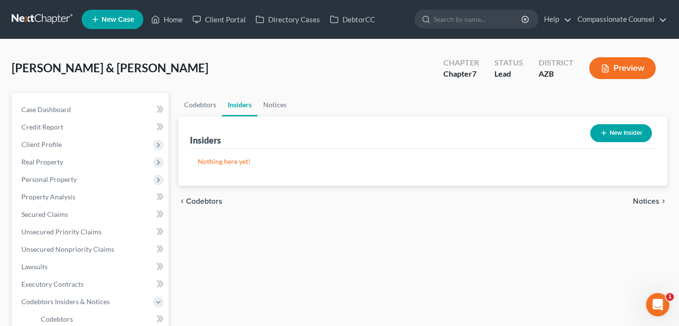
click at [647, 200] on span "Notices" at bounding box center [645, 202] width 27 height 8
click at [626, 200] on span "Employment Income" at bounding box center [624, 202] width 70 height 8
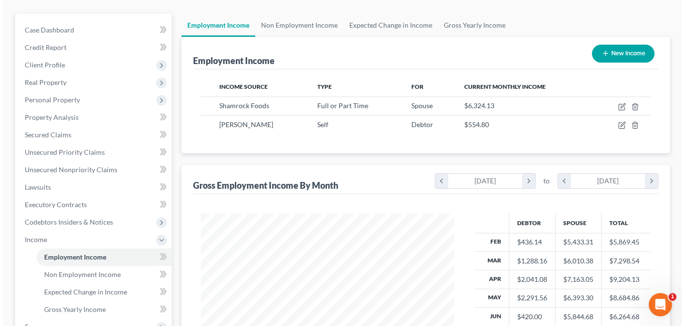
scroll to position [83, 0]
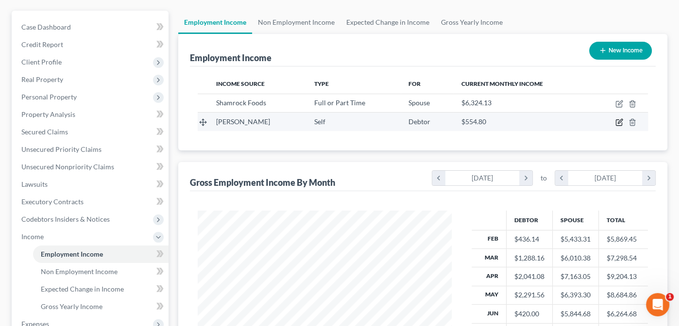
click at [619, 122] on icon "button" at bounding box center [619, 121] width 4 height 4
select select "1"
select select "3"
select select "0"
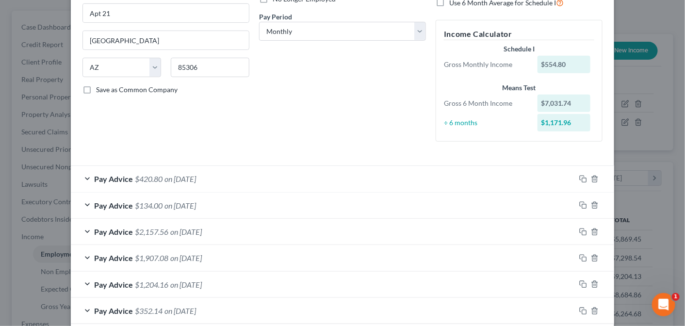
scroll to position [143, 0]
click at [82, 179] on div "Pay Advice $420.80 on [DATE]" at bounding box center [323, 179] width 505 height 26
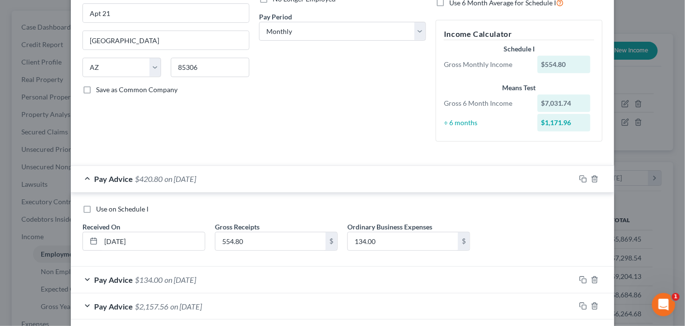
click at [82, 175] on div "Pay Advice $420.80 on [DATE]" at bounding box center [323, 179] width 505 height 26
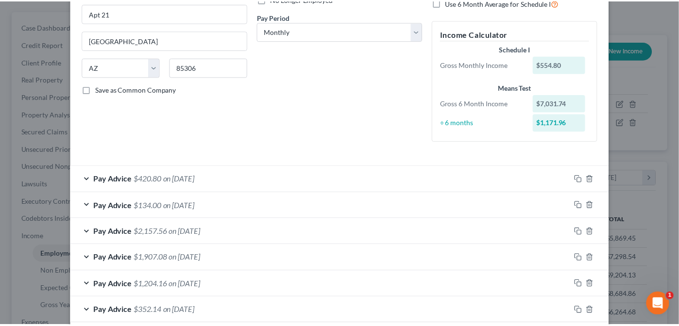
scroll to position [193, 0]
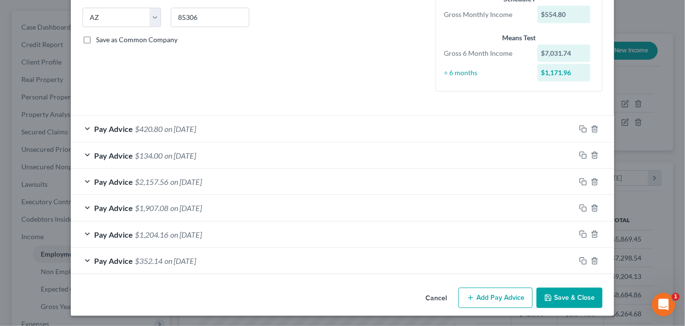
click at [558, 293] on button "Save & Close" at bounding box center [570, 298] width 66 height 20
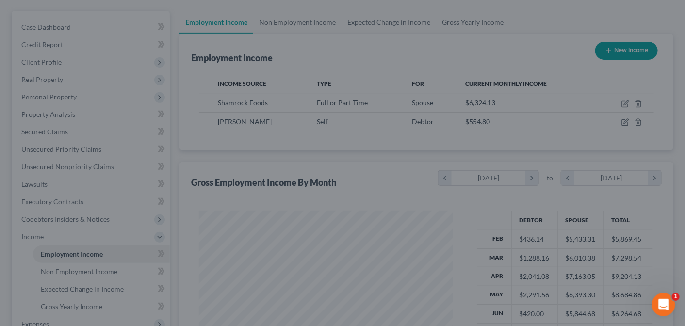
scroll to position [485209, 485108]
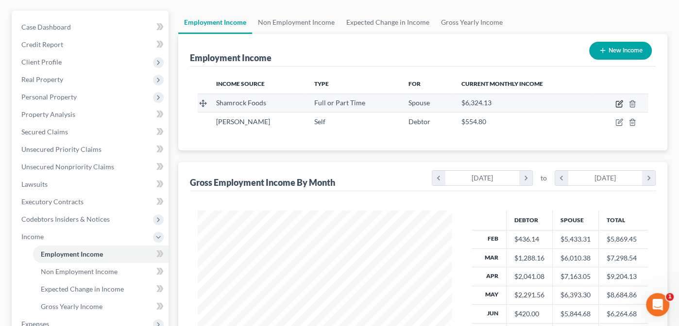
click at [616, 101] on icon "button" at bounding box center [618, 104] width 6 height 6
select select "0"
select select "3"
select select "2"
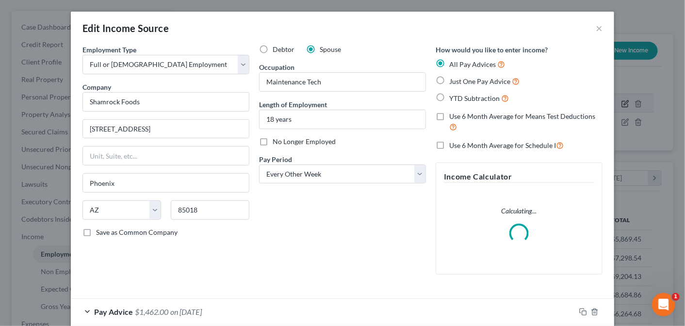
scroll to position [173, 277]
click at [616, 100] on div "Edit Income Source × Employment Type * Select Full or [DEMOGRAPHIC_DATA] Employ…" at bounding box center [342, 163] width 685 height 326
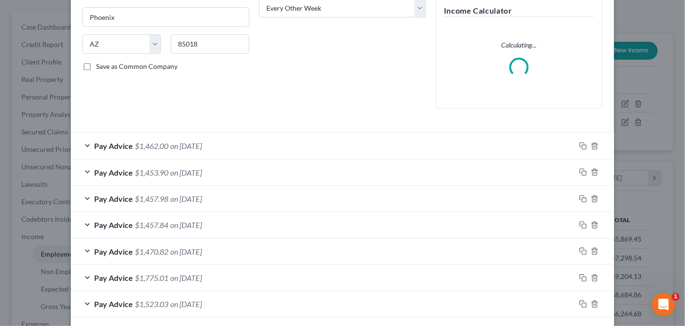
scroll to position [158, 0]
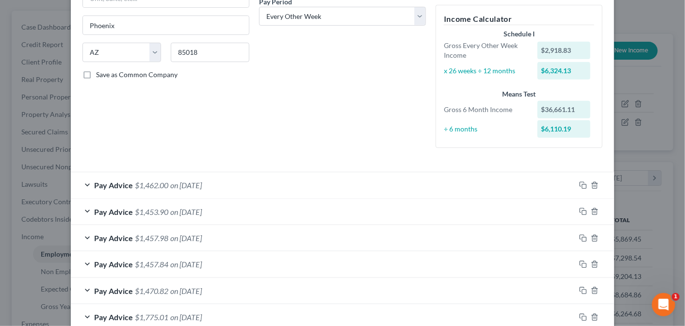
click at [82, 182] on div "Pay Advice $1,462.00 on [DATE]" at bounding box center [323, 185] width 505 height 26
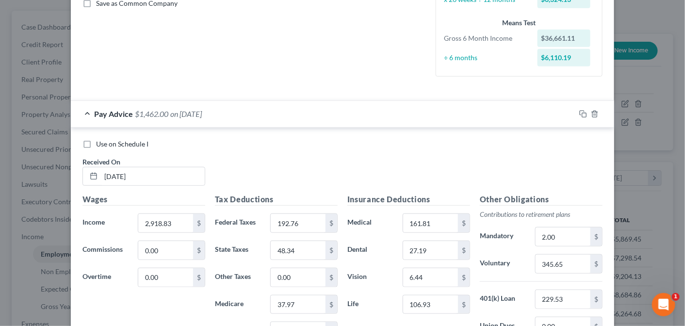
scroll to position [56, 0]
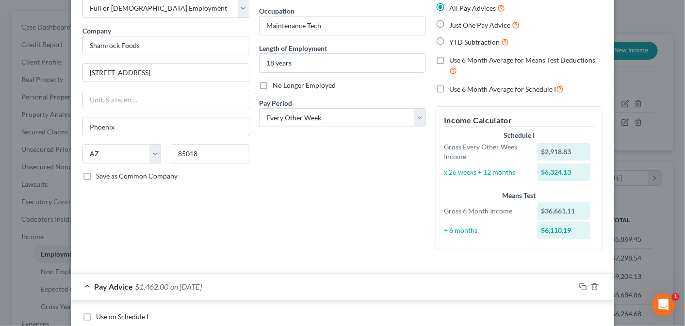
click at [81, 286] on div "Pay Advice $1,462.00 on [DATE]" at bounding box center [323, 287] width 505 height 26
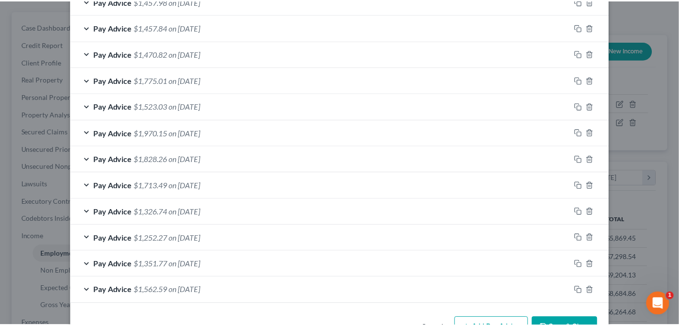
scroll to position [399, 0]
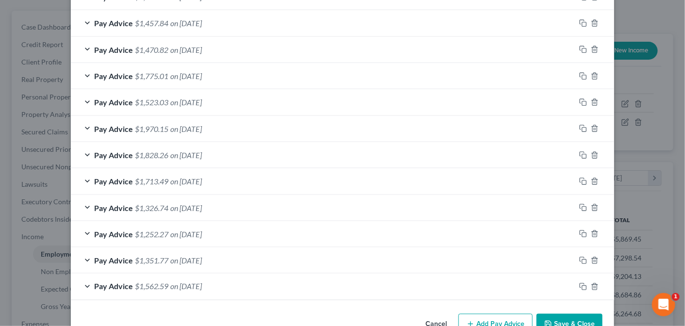
click at [563, 315] on button "Save & Close" at bounding box center [570, 324] width 66 height 20
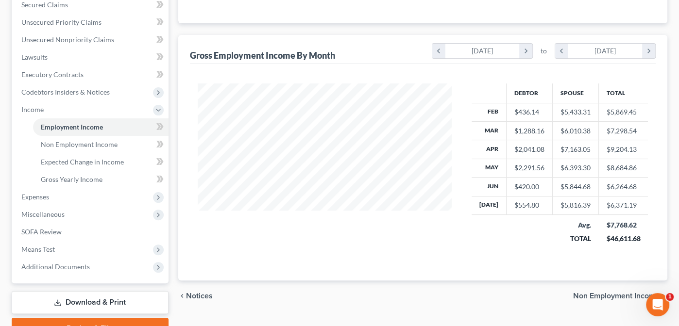
scroll to position [210, 0]
click at [602, 293] on span "Non Employment Income" at bounding box center [616, 296] width 86 height 8
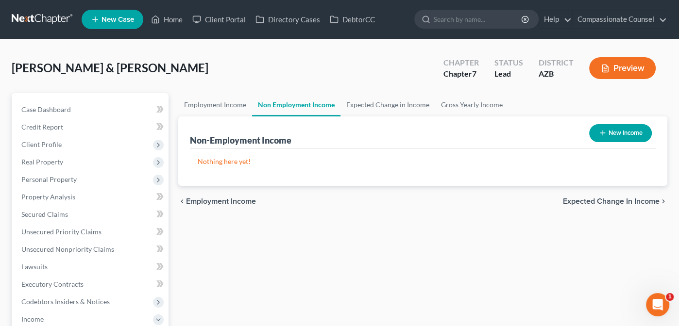
click at [600, 200] on span "Expected Change in Income" at bounding box center [611, 202] width 97 height 8
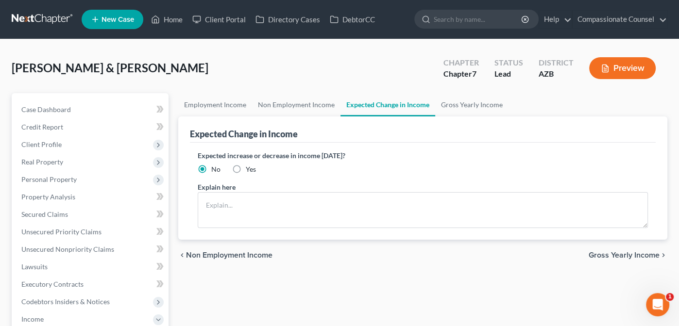
click at [624, 253] on span "Gross Yearly Income" at bounding box center [623, 255] width 71 height 8
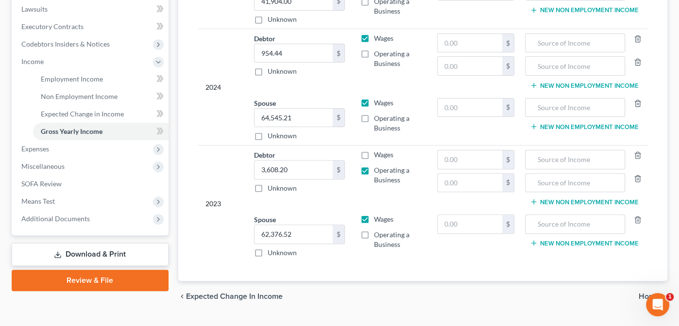
scroll to position [277, 0]
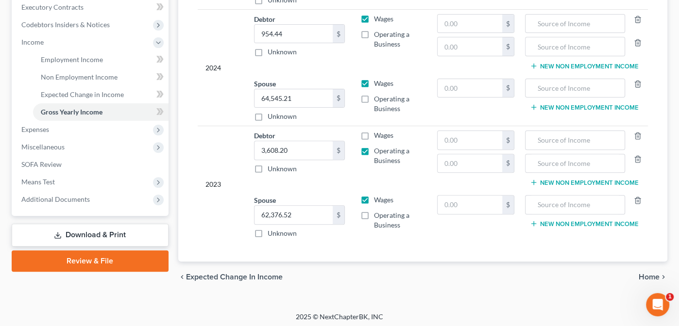
click at [649, 273] on span "Home" at bounding box center [648, 277] width 21 height 8
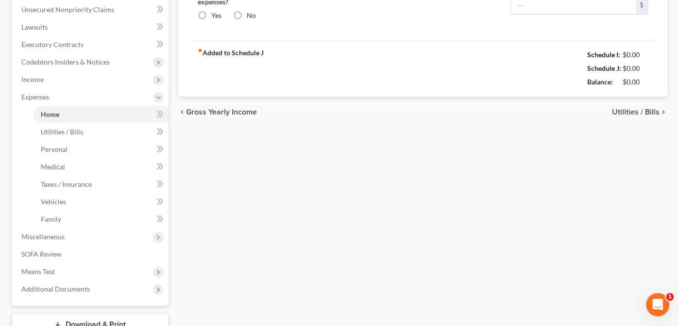
type input "1,720.00"
type input "0.00"
radio input "true"
type input "17.00"
type input "0.00"
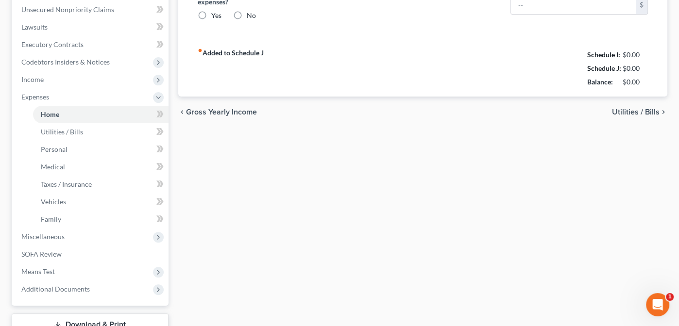
type input "0.00"
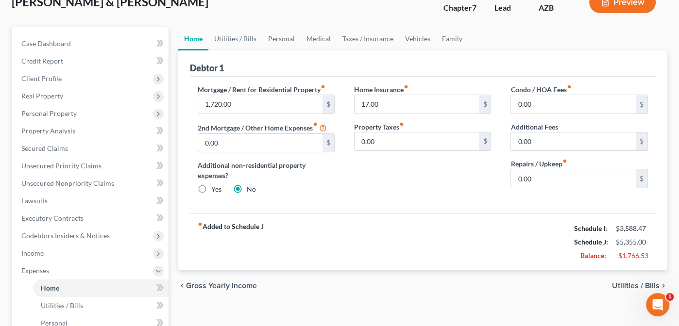
scroll to position [66, 0]
click at [633, 283] on span "Utilities / Bills" at bounding box center [636, 286] width 48 height 8
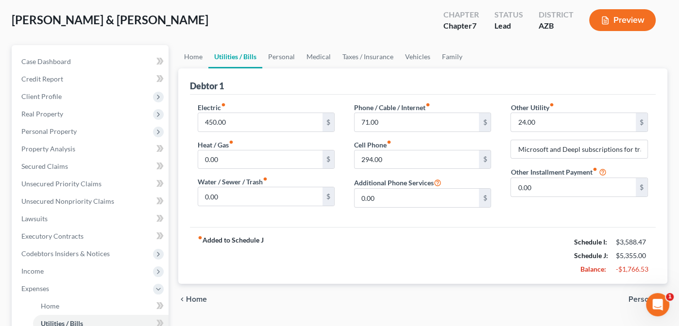
scroll to position [37, 0]
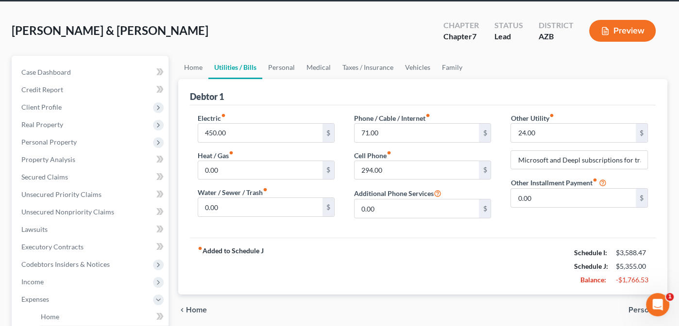
click at [638, 306] on span "Personal" at bounding box center [643, 310] width 31 height 8
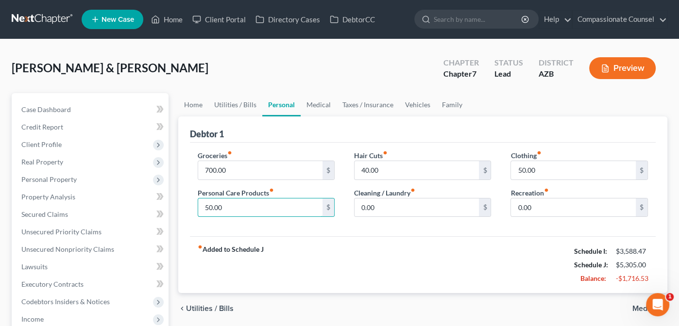
type input "50.00"
click at [385, 242] on div "fiber_manual_record Added to Schedule J Schedule I: $3,588.47 Schedule J: $5,30…" at bounding box center [423, 264] width 466 height 57
type input "20"
click at [352, 246] on div "fiber_manual_record Added to Schedule J Schedule I: $3,588.47 Schedule J: $5,32…" at bounding box center [423, 264] width 466 height 57
click at [639, 305] on span "Medical" at bounding box center [645, 309] width 27 height 8
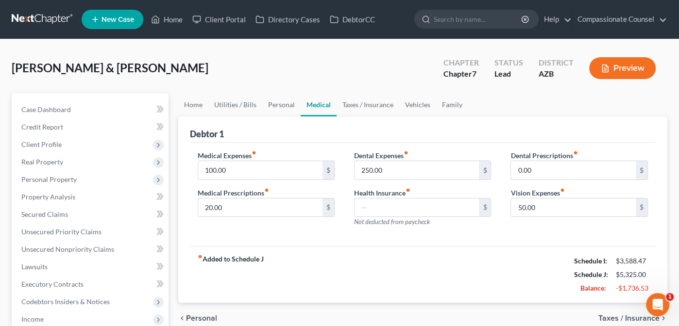
click at [614, 315] on span "Taxes / Insurance" at bounding box center [628, 319] width 61 height 8
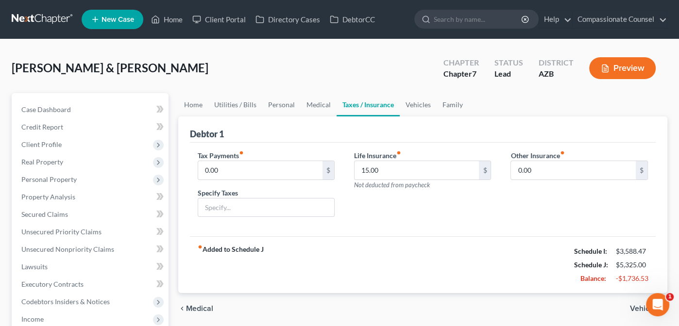
click at [634, 305] on span "Vehicles" at bounding box center [645, 309] width 30 height 8
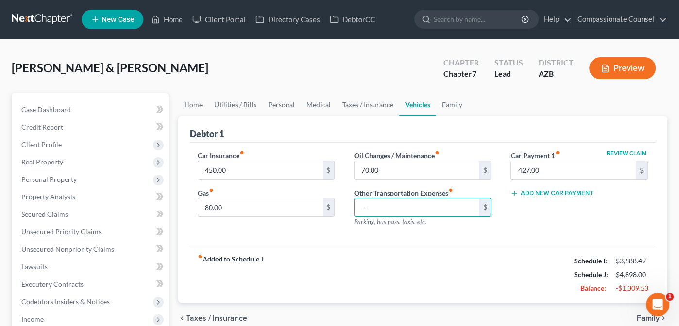
click at [425, 223] on div "Other Transportation Expenses fiber_manual_record $ Parking, bus pass, taxis, e…" at bounding box center [422, 207] width 137 height 39
click at [643, 316] on span "Family" at bounding box center [647, 319] width 23 height 8
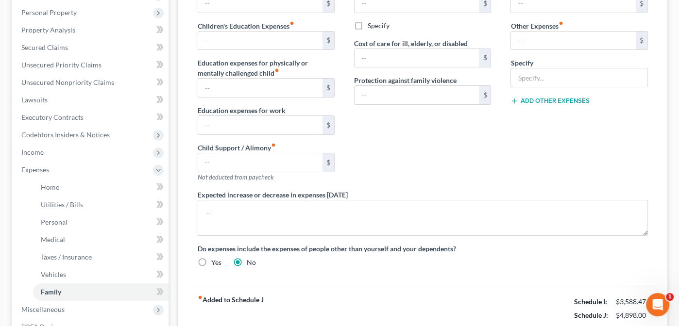
scroll to position [165, 0]
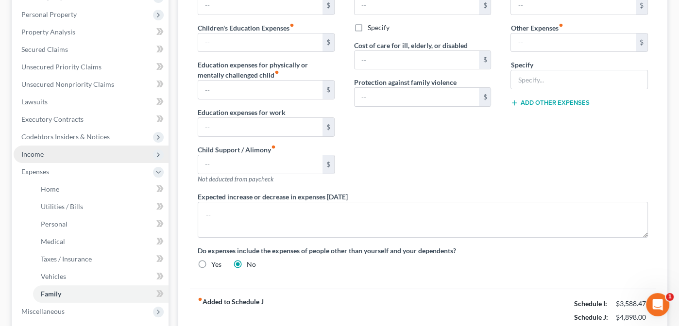
click at [27, 150] on span "Income" at bounding box center [32, 154] width 22 height 8
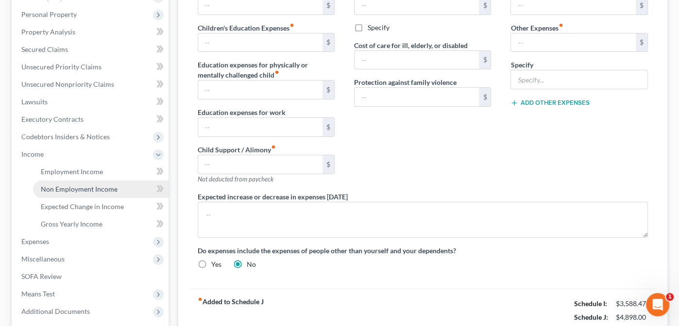
click at [72, 188] on span "Non Employment Income" at bounding box center [79, 189] width 77 height 8
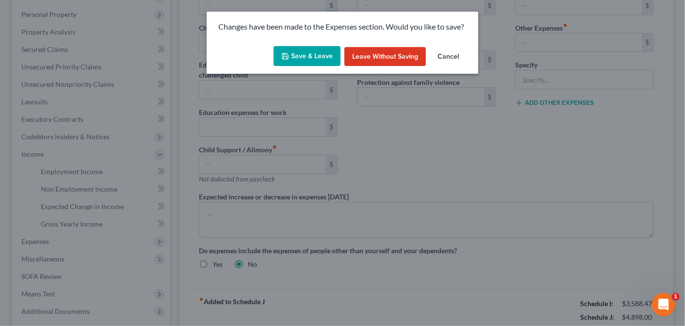
click at [317, 50] on button "Save & Leave" at bounding box center [307, 56] width 67 height 20
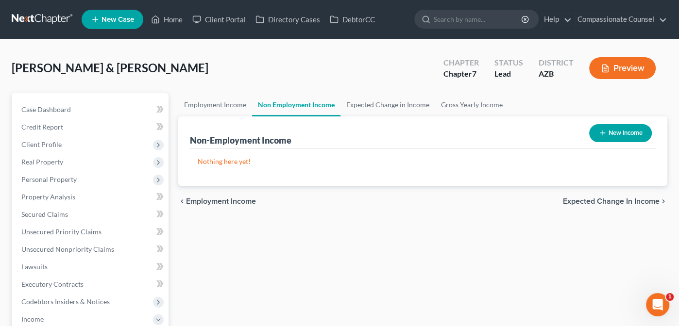
click at [627, 134] on button "New Income" at bounding box center [620, 133] width 63 height 18
select select "0"
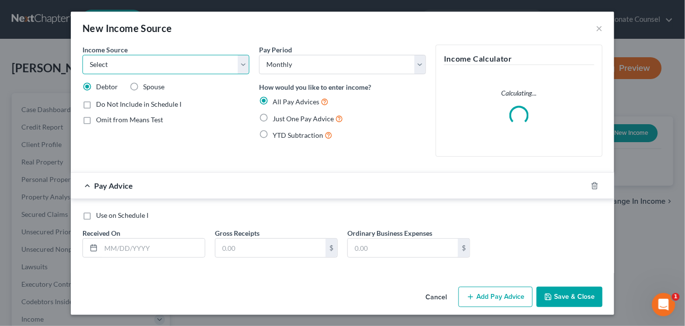
click at [244, 64] on select "Select Unemployment Disability (from employer) Pension Retirement Social Securi…" at bounding box center [166, 64] width 167 height 19
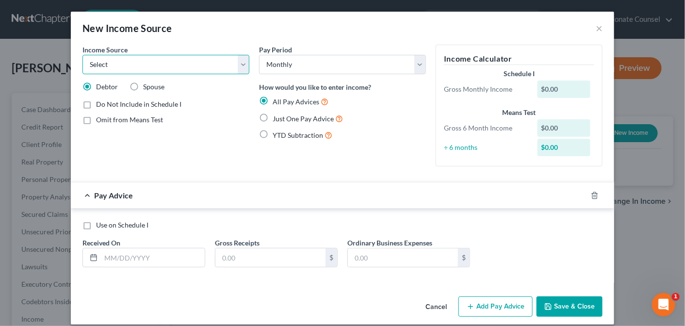
select select "13"
click at [83, 55] on select "Select Unemployment Disability (from employer) Pension Retirement Social Securi…" at bounding box center [166, 64] width 167 height 19
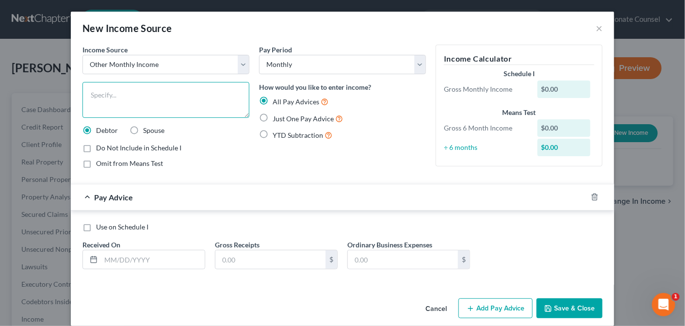
click at [107, 93] on textarea at bounding box center [166, 100] width 167 height 36
type textarea "Son contributes $300 toward the cell phone and car expenses each month."
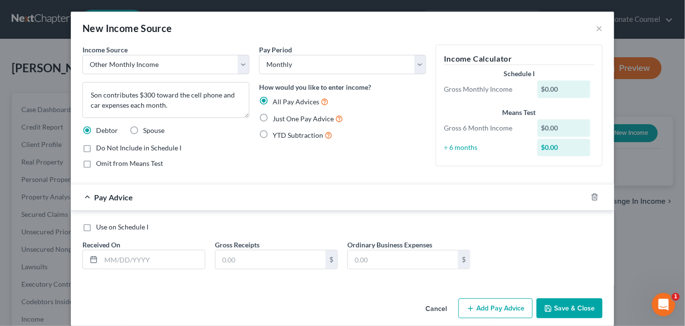
click at [295, 118] on span "Just One Pay Advice" at bounding box center [303, 119] width 61 height 8
click at [283, 118] on input "Just One Pay Advice" at bounding box center [280, 116] width 6 height 6
radio input "true"
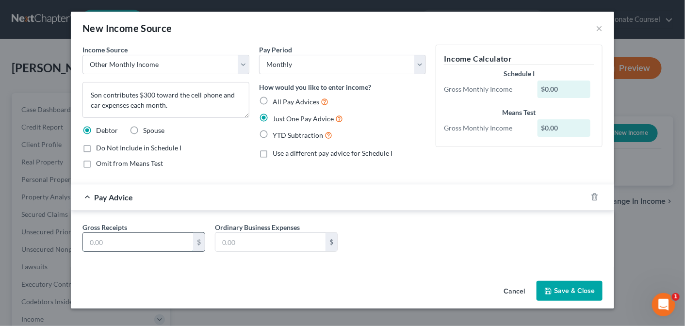
click at [125, 242] on input "text" at bounding box center [138, 242] width 110 height 18
type input "300.00"
click at [264, 245] on input "text" at bounding box center [271, 242] width 110 height 18
type input "0.00"
click at [571, 289] on button "Save & Close" at bounding box center [570, 291] width 66 height 20
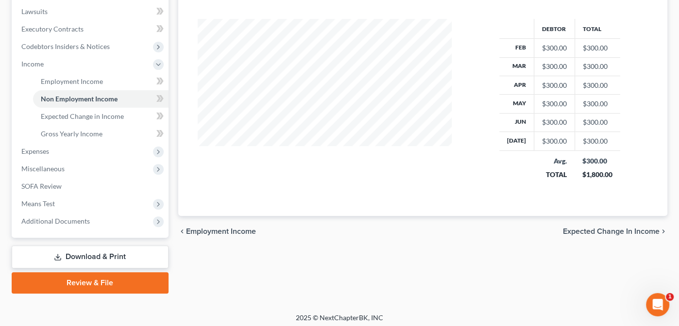
scroll to position [257, 0]
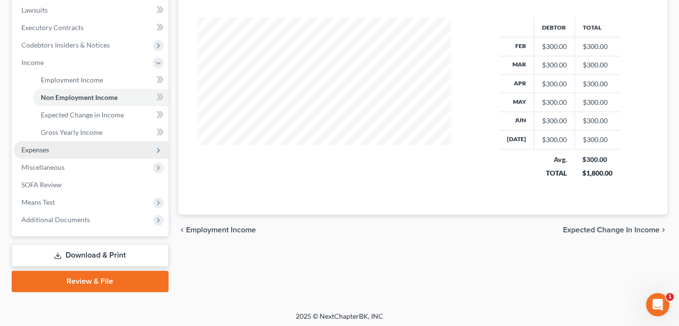
click at [37, 144] on span "Expenses" at bounding box center [91, 149] width 155 height 17
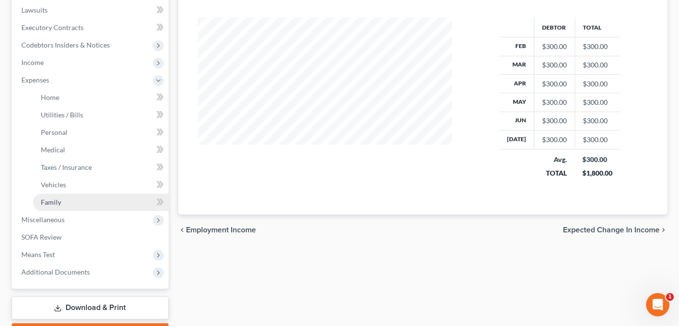
click at [52, 198] on span "Family" at bounding box center [51, 202] width 20 height 8
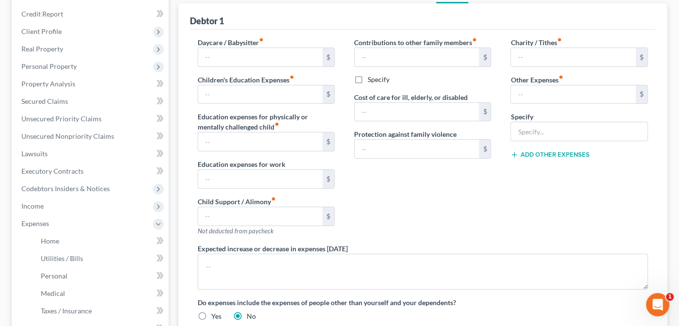
scroll to position [116, 0]
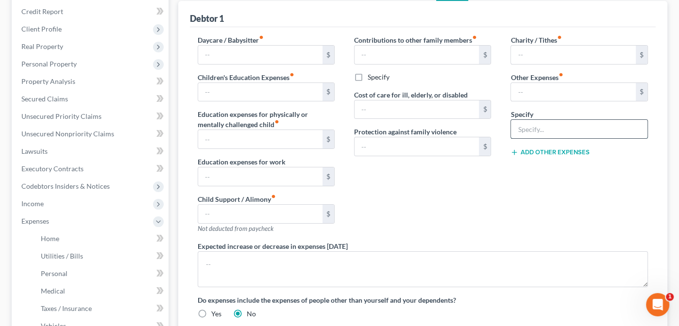
click at [518, 128] on input "text" at bounding box center [579, 129] width 136 height 18
type input "Pet Expenses"
click at [533, 90] on input "text" at bounding box center [573, 92] width 125 height 18
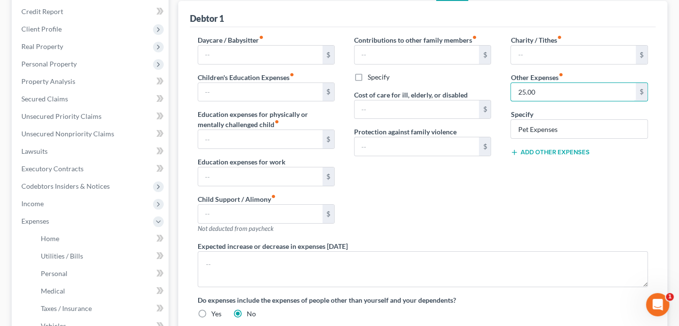
type input "25.00"
click at [530, 210] on div "Charity / Tithes fiber_manual_record $ Other Expenses fiber_manual_record 25.00…" at bounding box center [578, 138] width 156 height 206
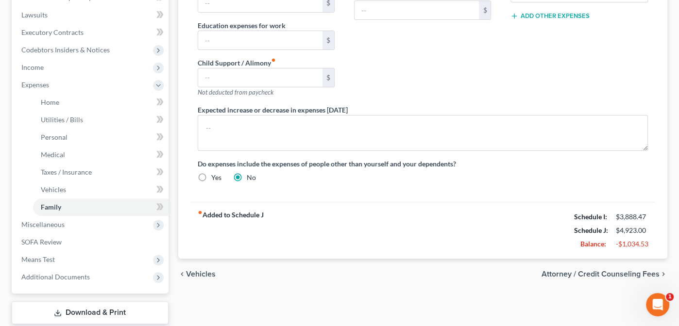
scroll to position [252, 0]
click at [564, 272] on span "Attorney / Credit Counseling Fees" at bounding box center [600, 274] width 118 height 8
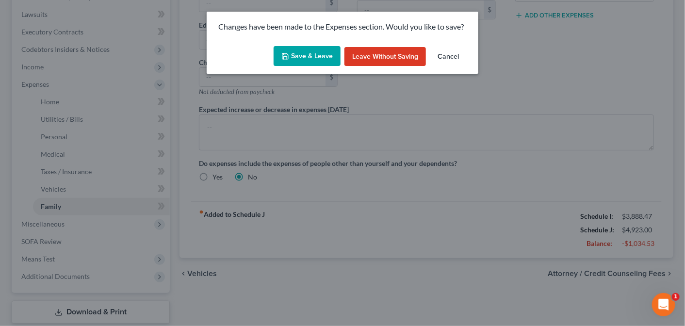
click at [310, 56] on button "Save & Leave" at bounding box center [307, 56] width 67 height 20
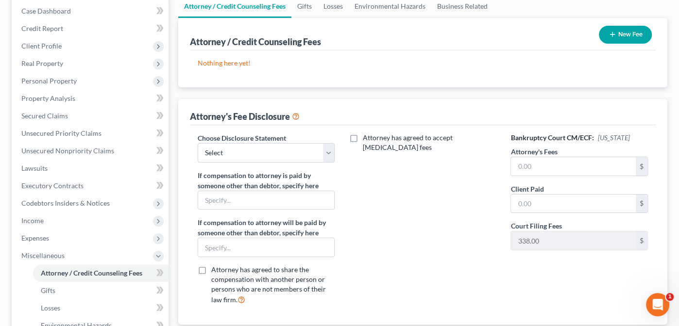
scroll to position [101, 0]
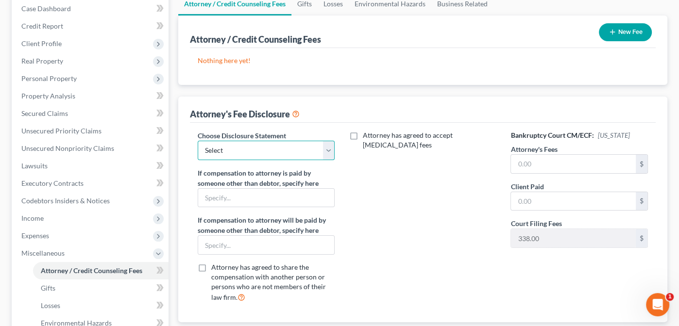
click at [329, 147] on select "Select Disclosure" at bounding box center [266, 150] width 137 height 19
select select "0"
click at [198, 141] on select "Select Disclosure" at bounding box center [266, 150] width 137 height 19
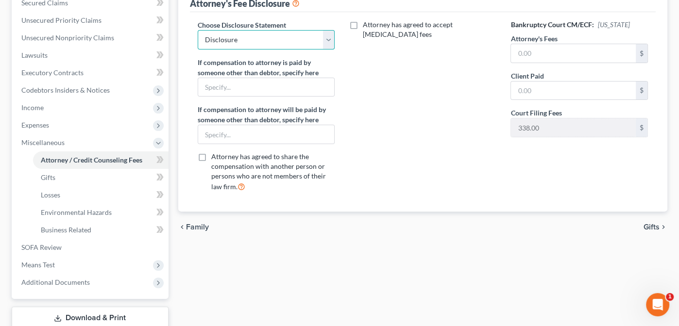
scroll to position [213, 0]
click at [652, 224] on span "Gifts" at bounding box center [651, 226] width 16 height 8
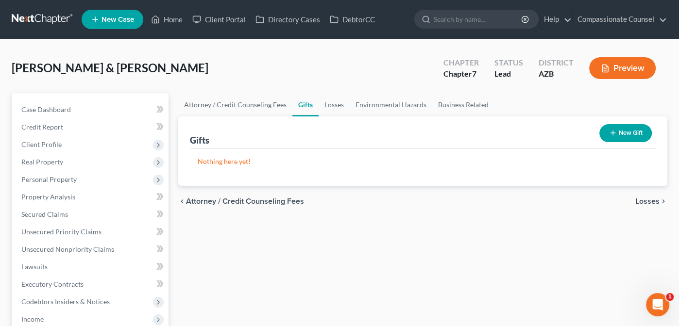
click at [646, 199] on span "Losses" at bounding box center [647, 202] width 24 height 8
click at [616, 198] on span "Environmental Hazards" at bounding box center [619, 202] width 82 height 8
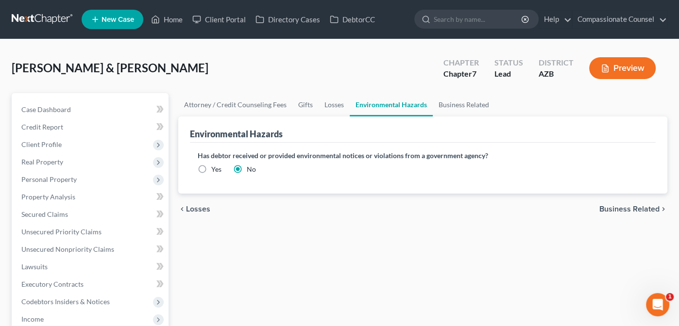
click at [623, 206] on span "Business Related" at bounding box center [629, 209] width 60 height 8
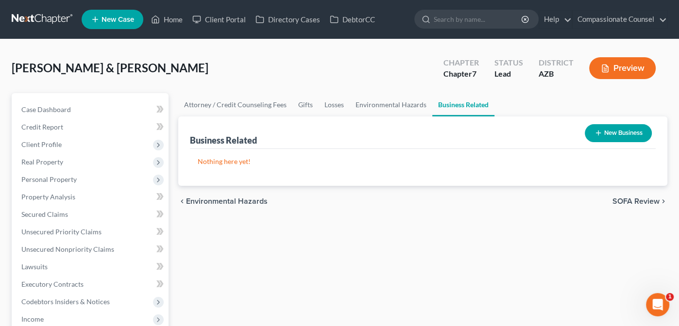
click at [630, 203] on span "SOFA Review" at bounding box center [635, 202] width 47 height 8
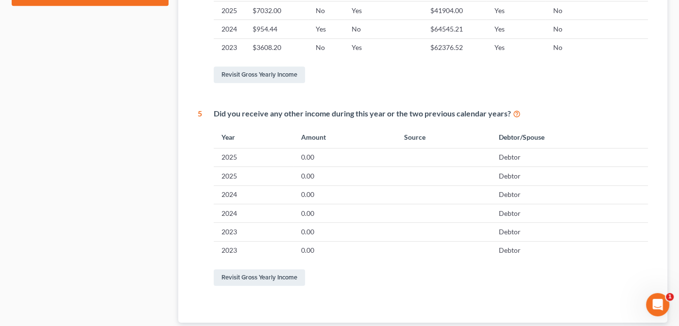
scroll to position [523, 0]
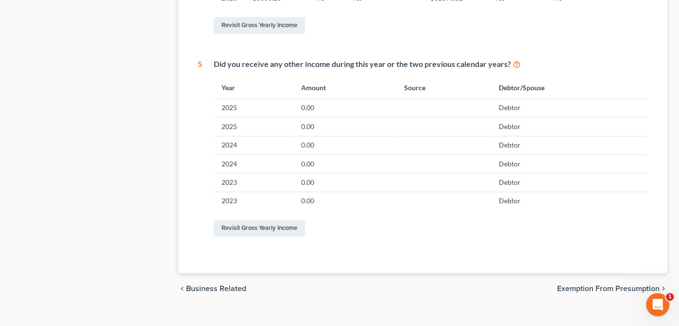
click at [580, 293] on span "Exemption from Presumption" at bounding box center [608, 289] width 102 height 8
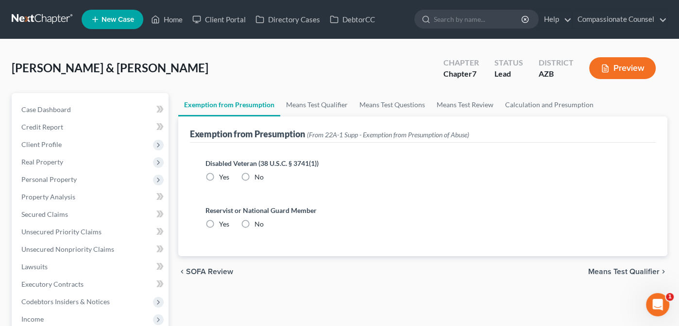
click at [254, 173] on label "No" at bounding box center [258, 177] width 9 height 10
click at [258, 173] on input "No" at bounding box center [261, 175] width 6 height 6
radio input "true"
click at [254, 221] on label "No" at bounding box center [258, 224] width 9 height 10
click at [258, 221] on input "No" at bounding box center [261, 222] width 6 height 6
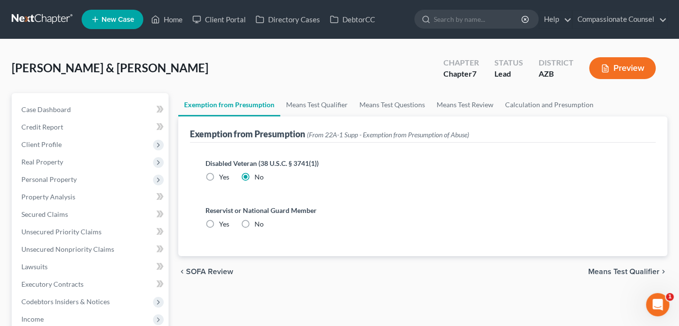
radio input "true"
click at [620, 269] on span "Means Test Qualifier" at bounding box center [623, 272] width 71 height 8
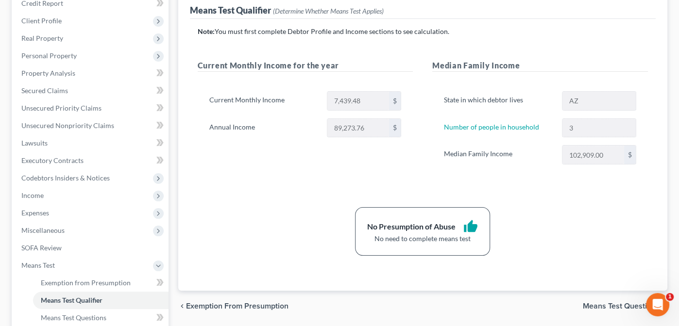
scroll to position [194, 0]
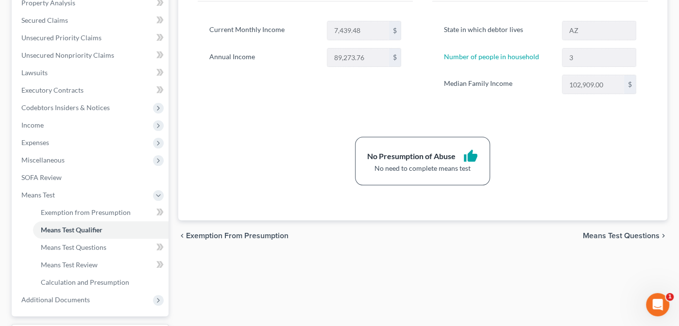
click at [615, 233] on span "Means Test Questions" at bounding box center [620, 236] width 77 height 8
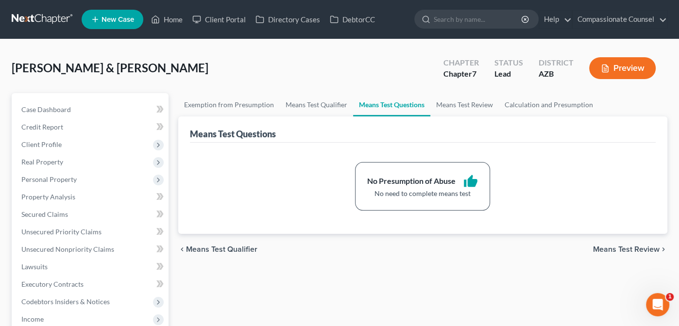
click at [625, 246] on span "Means Test Review" at bounding box center [626, 250] width 66 height 8
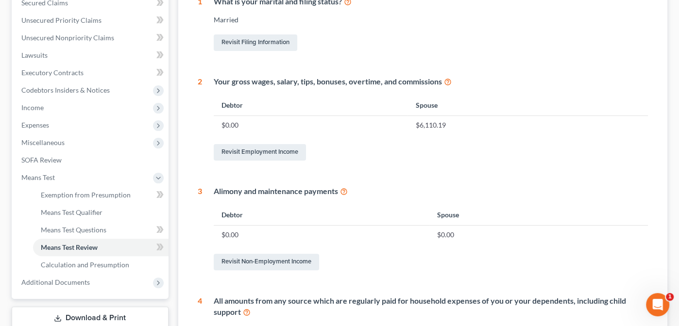
scroll to position [214, 0]
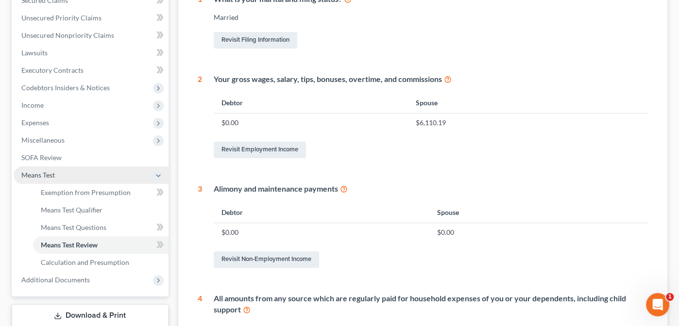
click at [33, 175] on span "Means Test" at bounding box center [37, 175] width 33 height 8
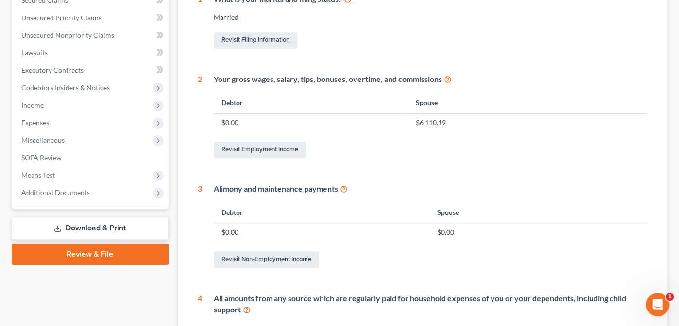
scroll to position [20, 0]
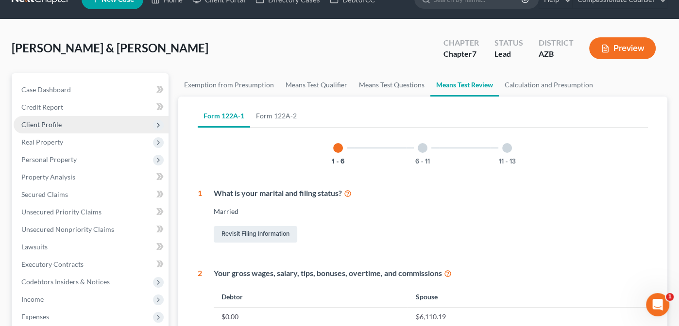
click at [41, 124] on span "Client Profile" at bounding box center [41, 124] width 40 height 8
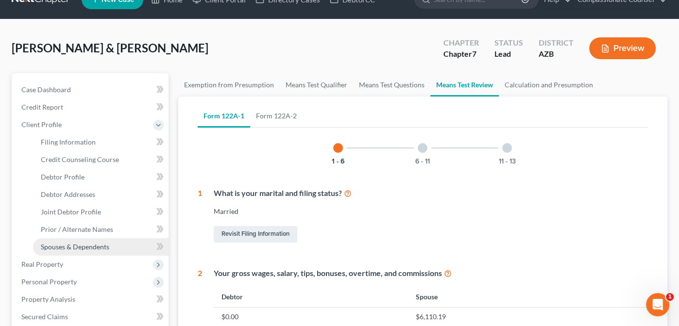
click at [78, 246] on span "Spouses & Dependents" at bounding box center [75, 247] width 68 height 8
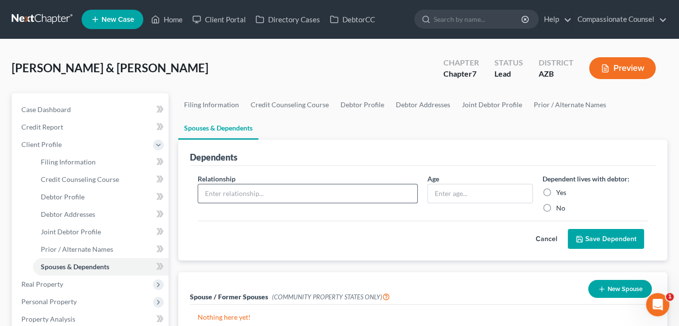
click at [315, 191] on input "text" at bounding box center [307, 193] width 219 height 18
type input "Son"
click at [481, 192] on input "text" at bounding box center [480, 193] width 104 height 18
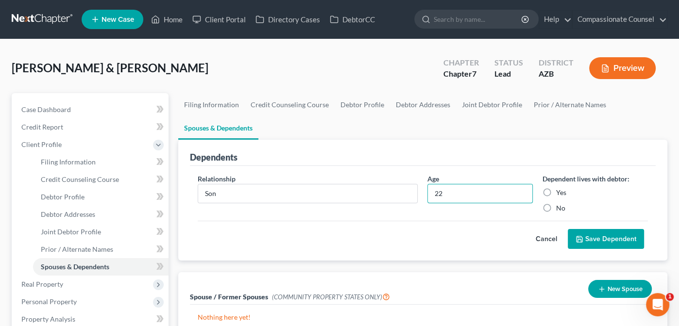
type input "22"
click at [556, 191] on label "Yes" at bounding box center [561, 193] width 10 height 10
click at [560, 191] on input "Yes" at bounding box center [563, 191] width 6 height 6
radio input "true"
click at [604, 239] on button "Save Dependent" at bounding box center [605, 239] width 76 height 20
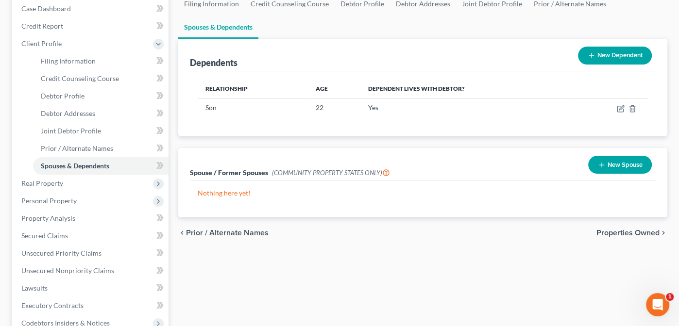
scroll to position [102, 0]
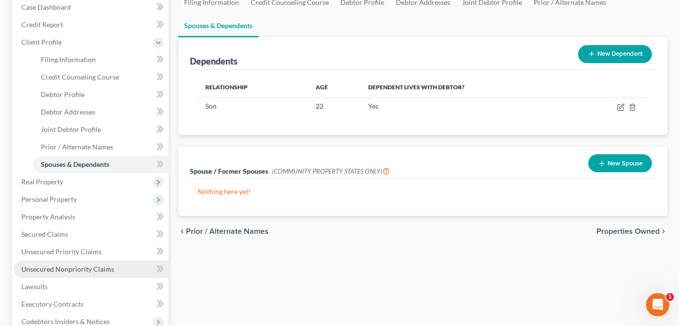
click at [49, 266] on span "Unsecured Nonpriority Claims" at bounding box center [67, 269] width 93 height 8
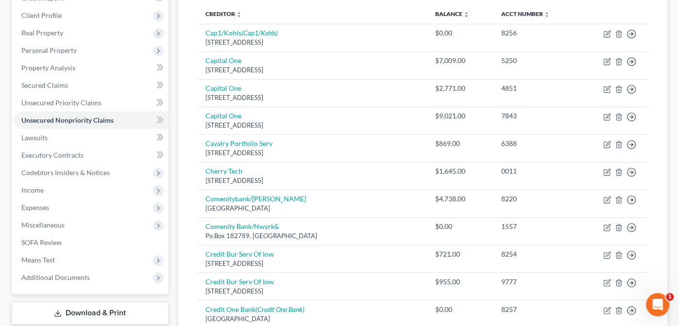
scroll to position [131, 0]
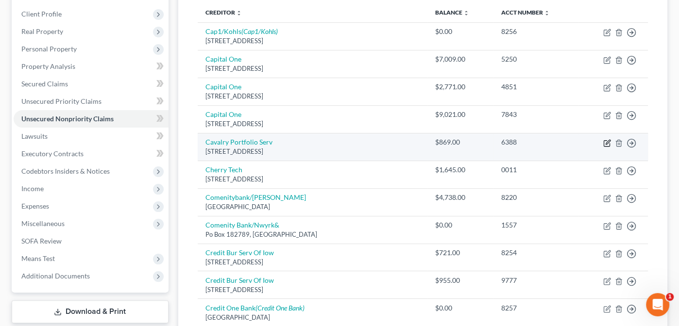
click at [606, 141] on icon "button" at bounding box center [607, 142] width 4 height 4
select select "6"
select select "1"
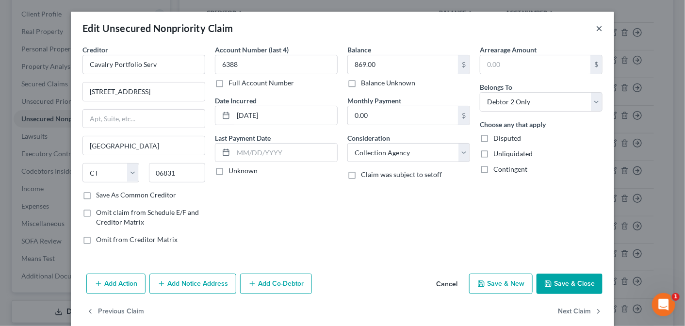
click at [597, 29] on button "×" at bounding box center [599, 28] width 7 height 12
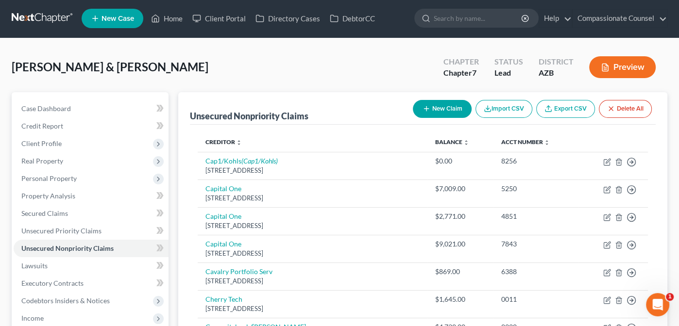
scroll to position [0, 0]
